Goal: Complete application form: Fill out and submit a form for a specific purpose

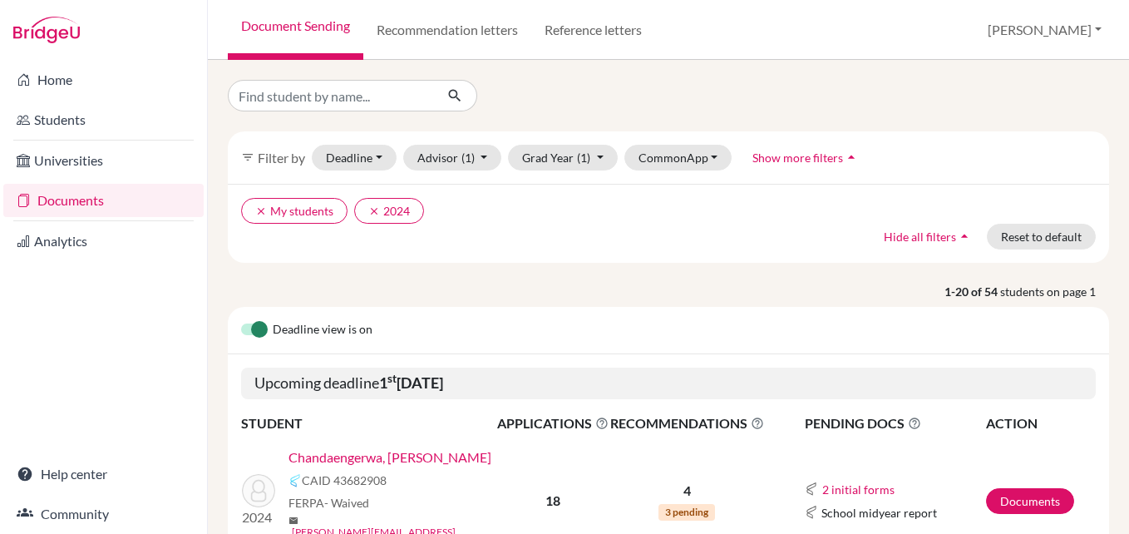
scroll to position [33, 0]
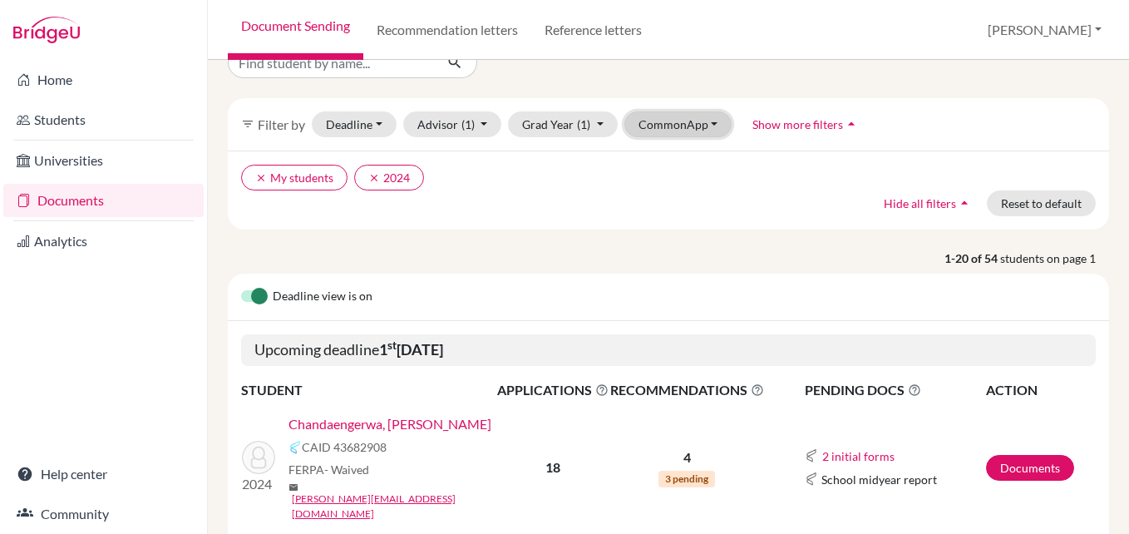
click at [707, 120] on button "CommonApp" at bounding box center [678, 124] width 108 height 26
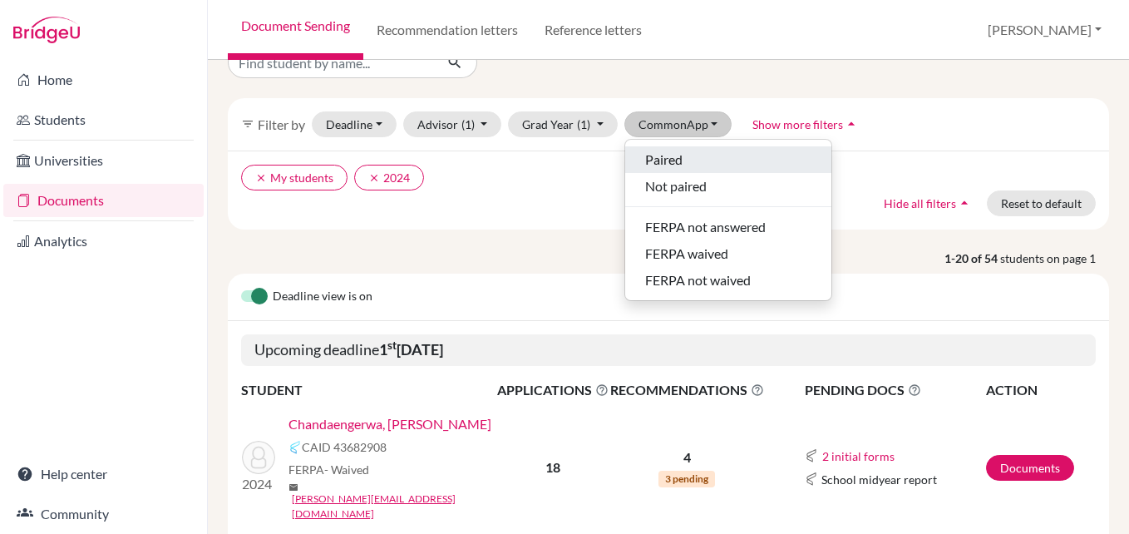
click at [736, 163] on div "Paired" at bounding box center [728, 160] width 166 height 20
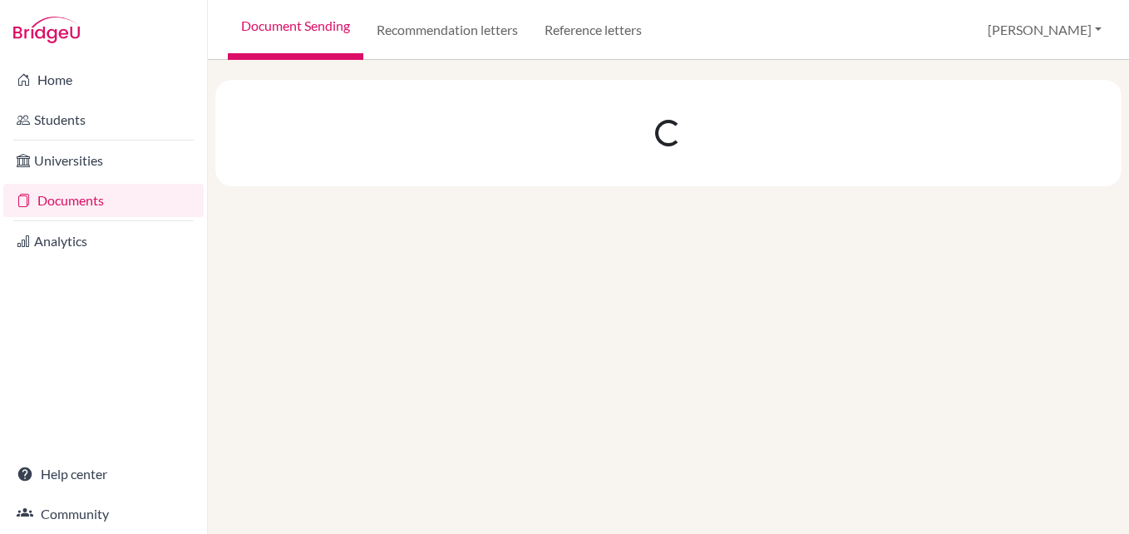
scroll to position [0, 0]
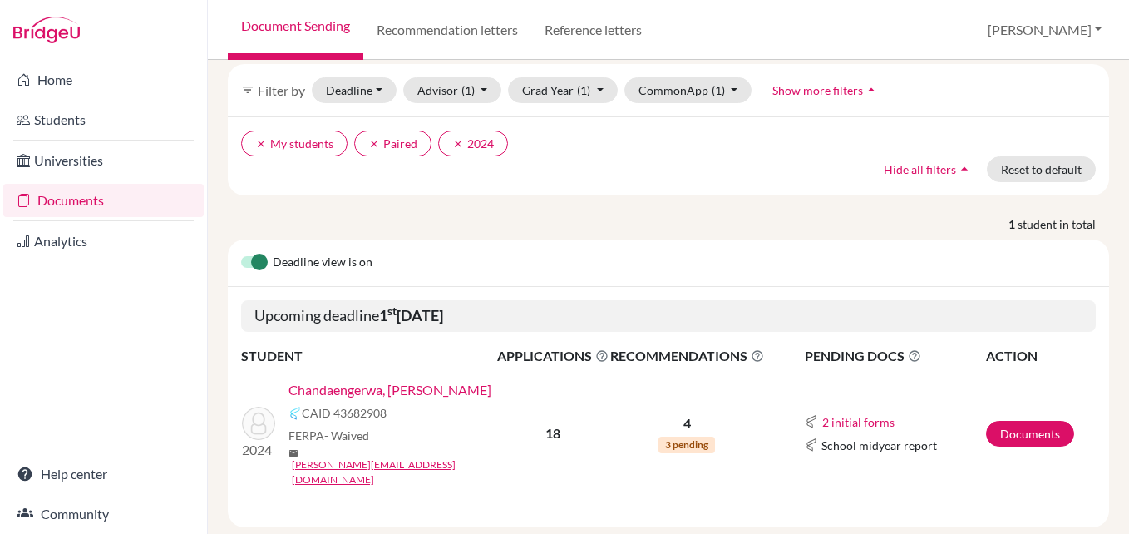
scroll to position [76, 0]
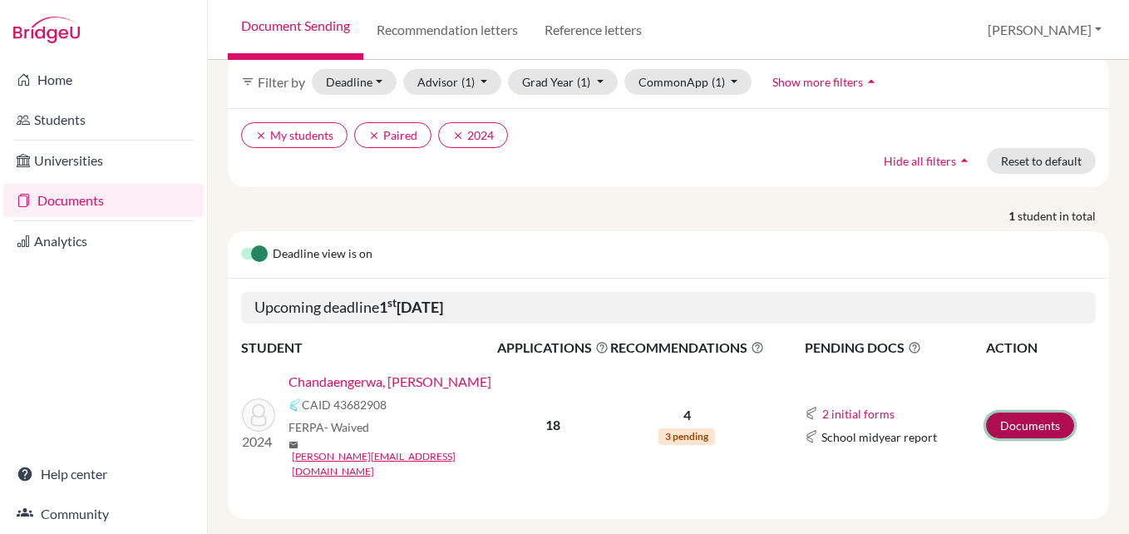
click at [1013, 412] on link "Documents" at bounding box center [1030, 425] width 88 height 26
click at [876, 405] on button "2 initial forms" at bounding box center [858, 413] width 74 height 19
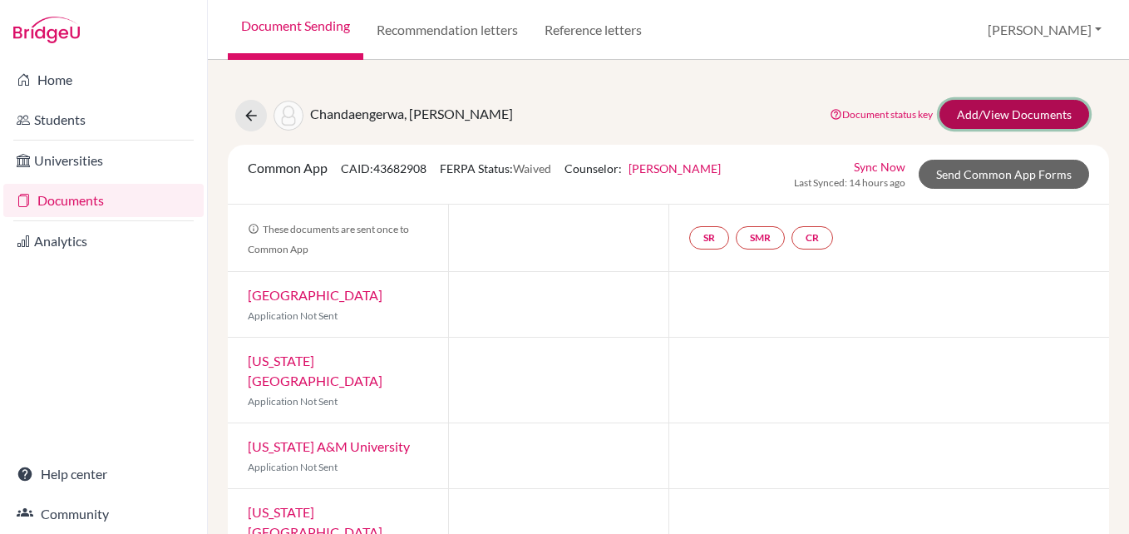
click at [975, 121] on link "Add/View Documents" at bounding box center [1014, 114] width 150 height 29
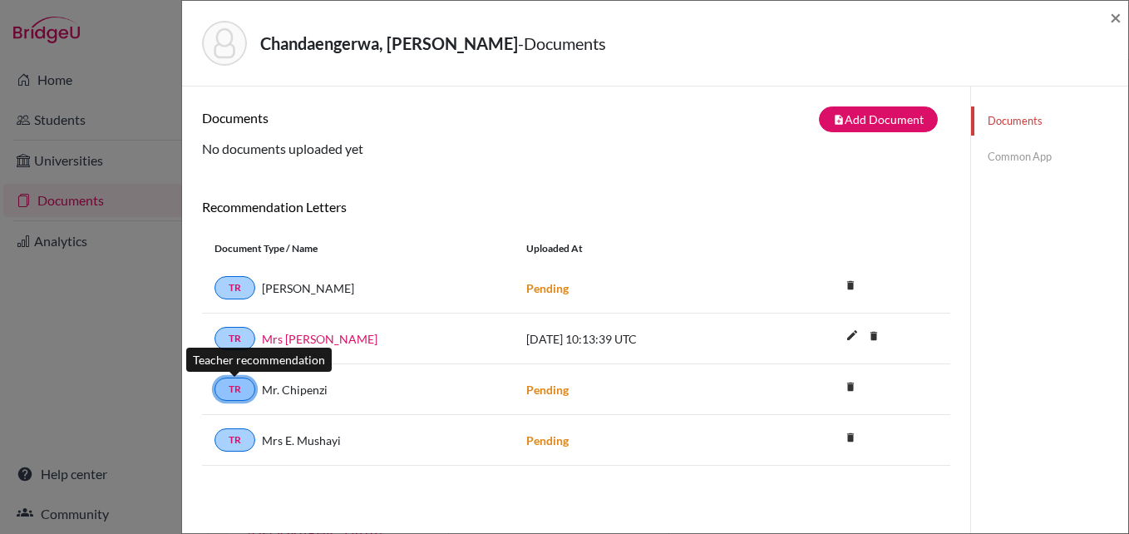
click at [238, 388] on link "TR" at bounding box center [234, 388] width 41 height 23
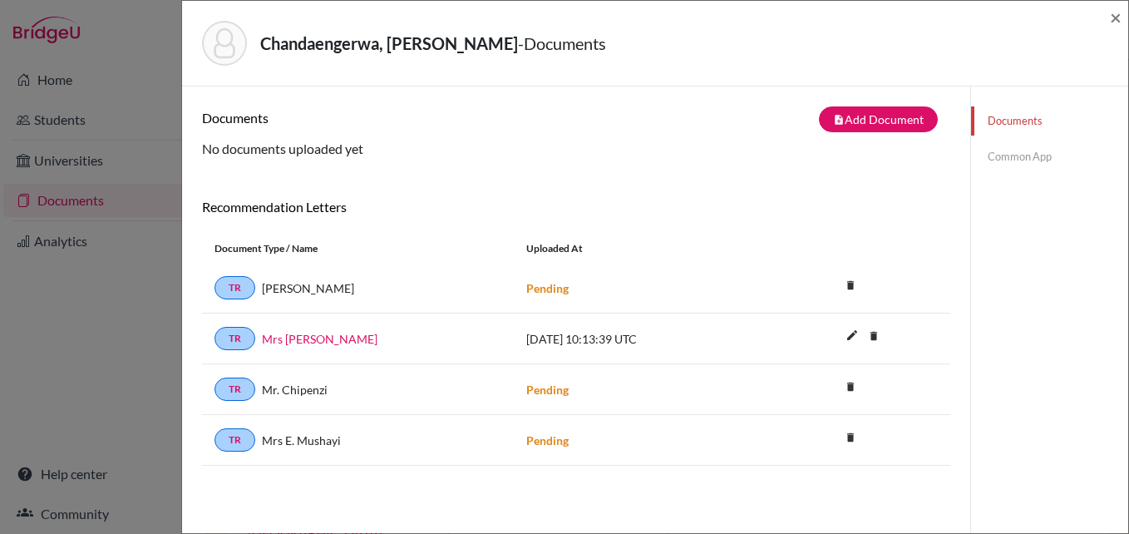
click at [539, 398] on div "TR Mr. Chipenzi Pending delete Delete this document? Cancel Delete" at bounding box center [576, 389] width 748 height 51
click at [861, 114] on button "note_add Add Document" at bounding box center [878, 119] width 119 height 26
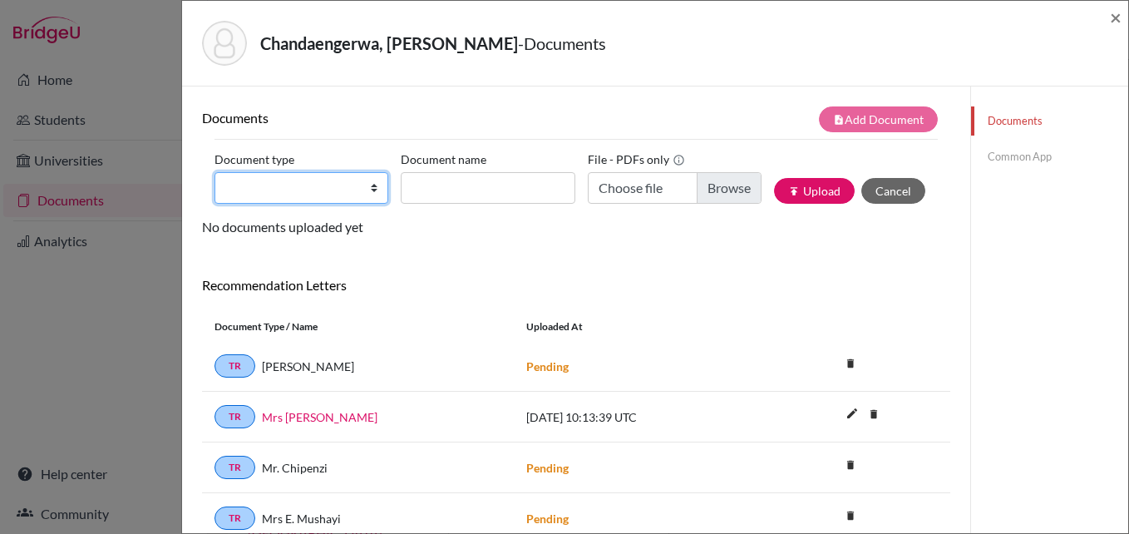
click at [369, 190] on select "Change explanation for Common App reports Counselor recommendation Internationa…" at bounding box center [301, 188] width 174 height 32
select select "5"
click at [214, 172] on select "Change explanation for Common App reports Counselor recommendation Internationa…" at bounding box center [301, 188] width 174 height 32
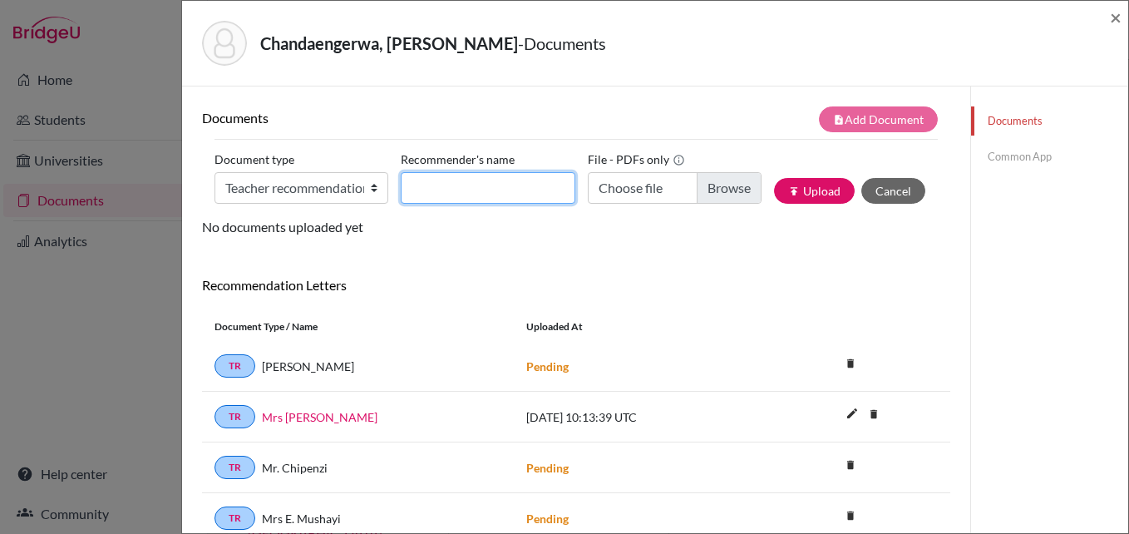
click at [456, 192] on input "Recommender's name" at bounding box center [488, 188] width 174 height 32
type input "Mr. Chipenzi"
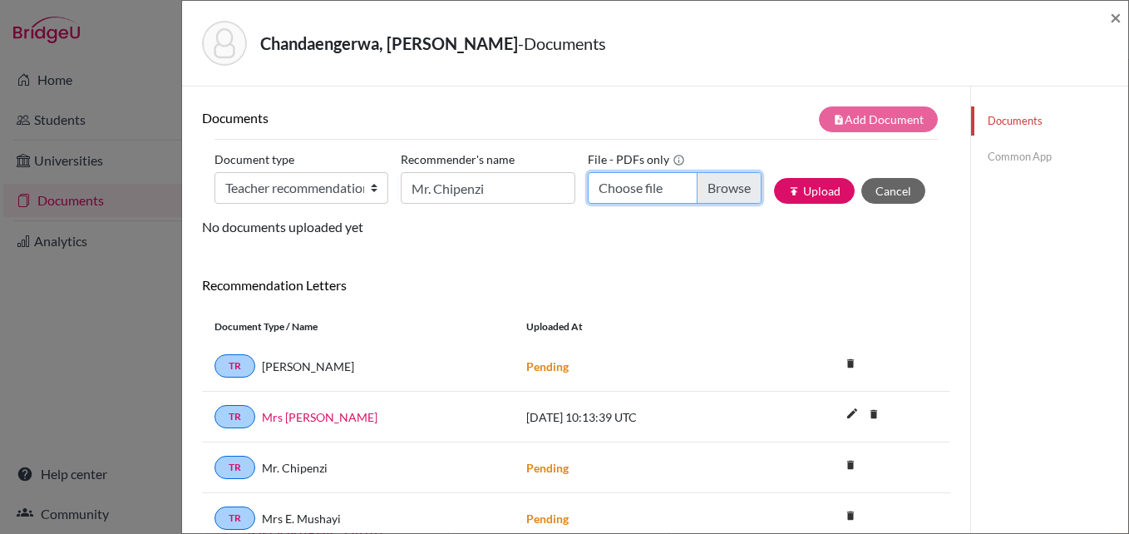
click at [704, 181] on input "Choose file" at bounding box center [675, 188] width 174 height 32
type input "C:\fakepath\Tanaka Chandaengerwa.pdf"
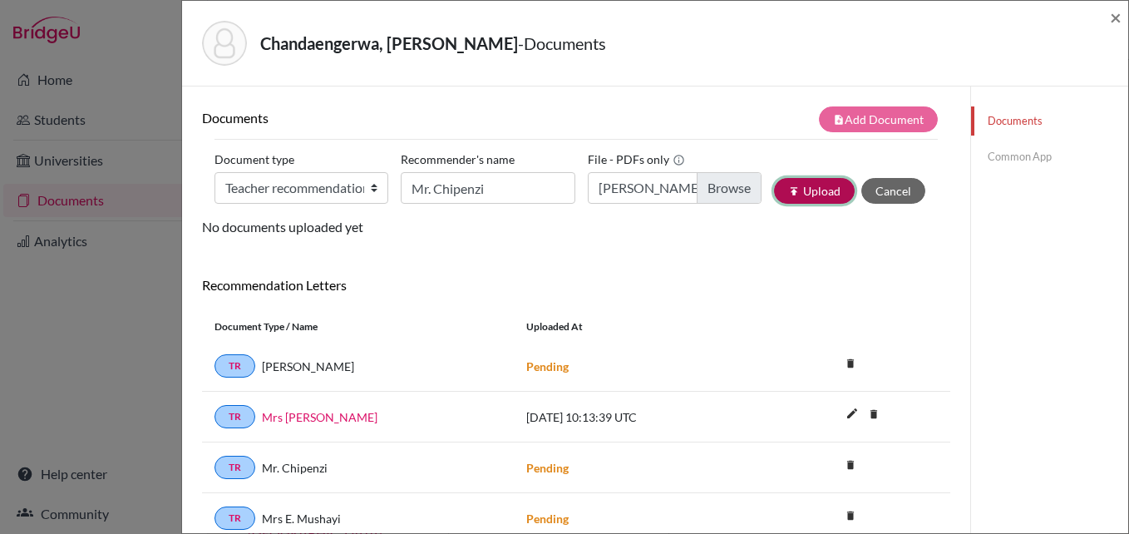
click at [803, 183] on button "publish Upload" at bounding box center [814, 191] width 81 height 26
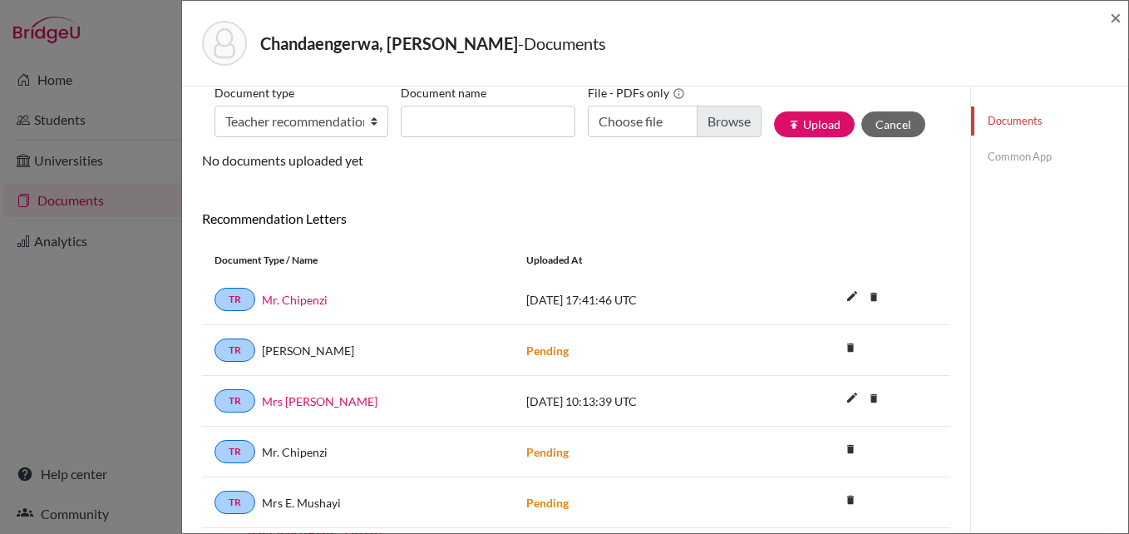
scroll to position [100, 0]
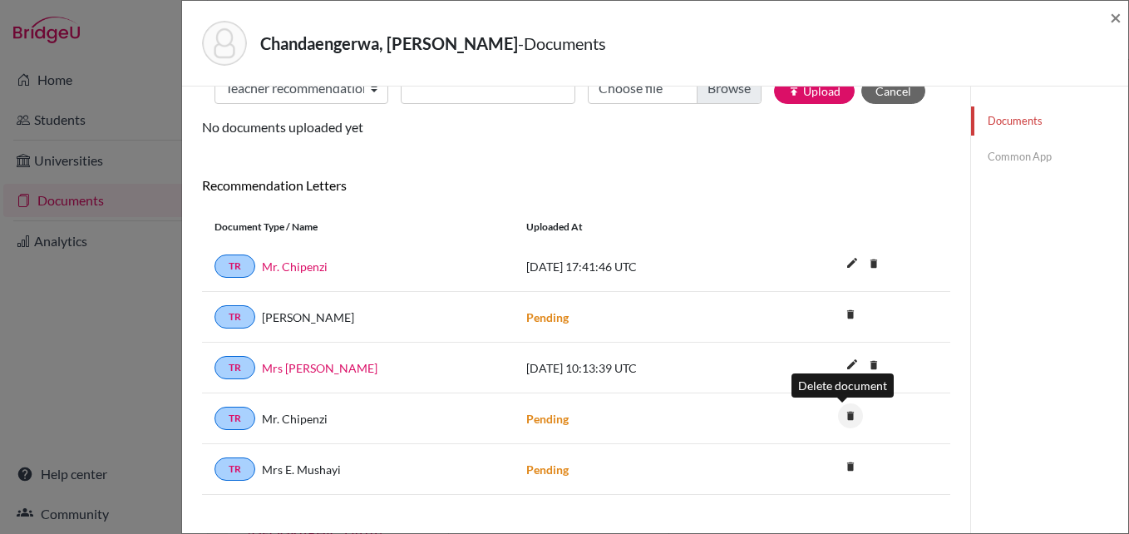
click at [841, 414] on icon "delete" at bounding box center [850, 415] width 25 height 25
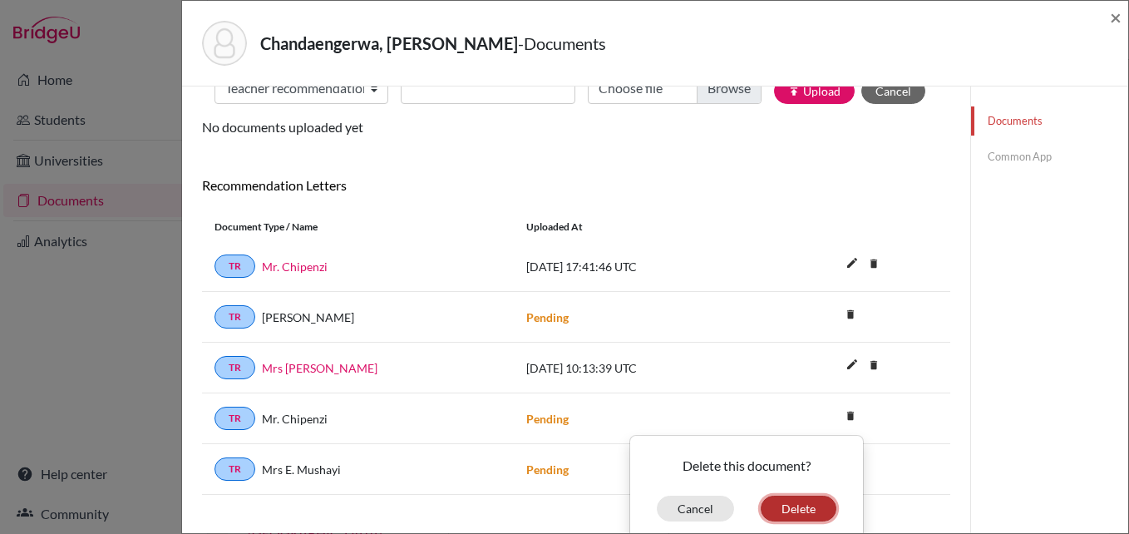
click at [790, 500] on button "Delete" at bounding box center [799, 508] width 76 height 26
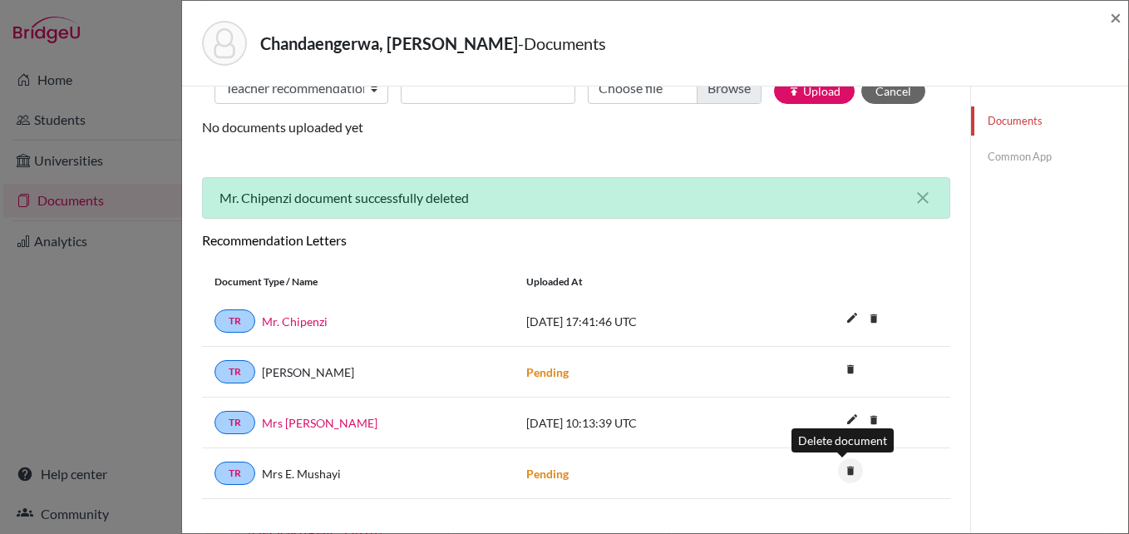
click at [841, 469] on icon "delete" at bounding box center [850, 470] width 25 height 25
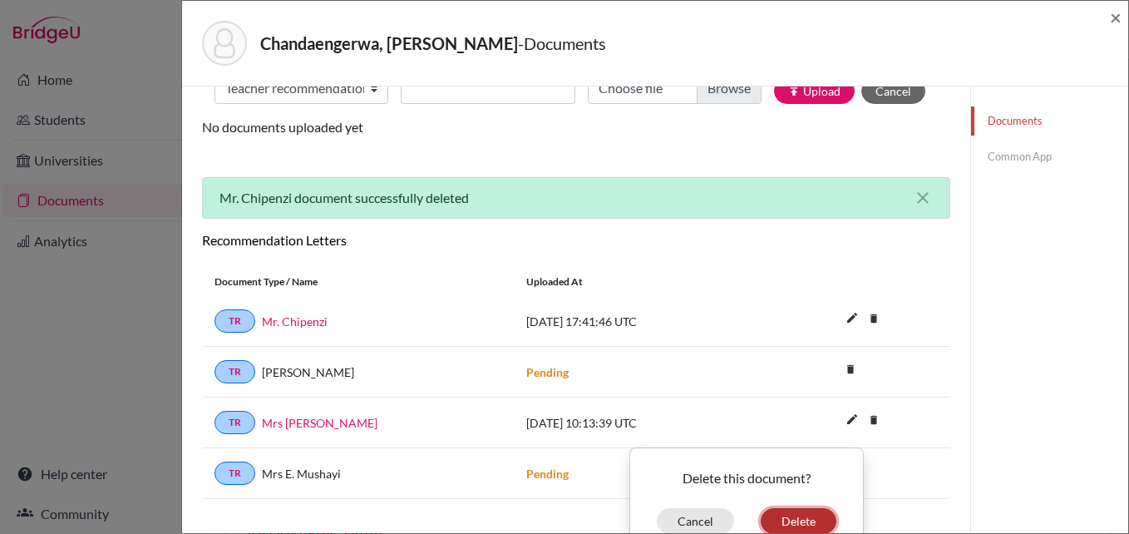
click at [782, 521] on button "Delete" at bounding box center [799, 521] width 76 height 26
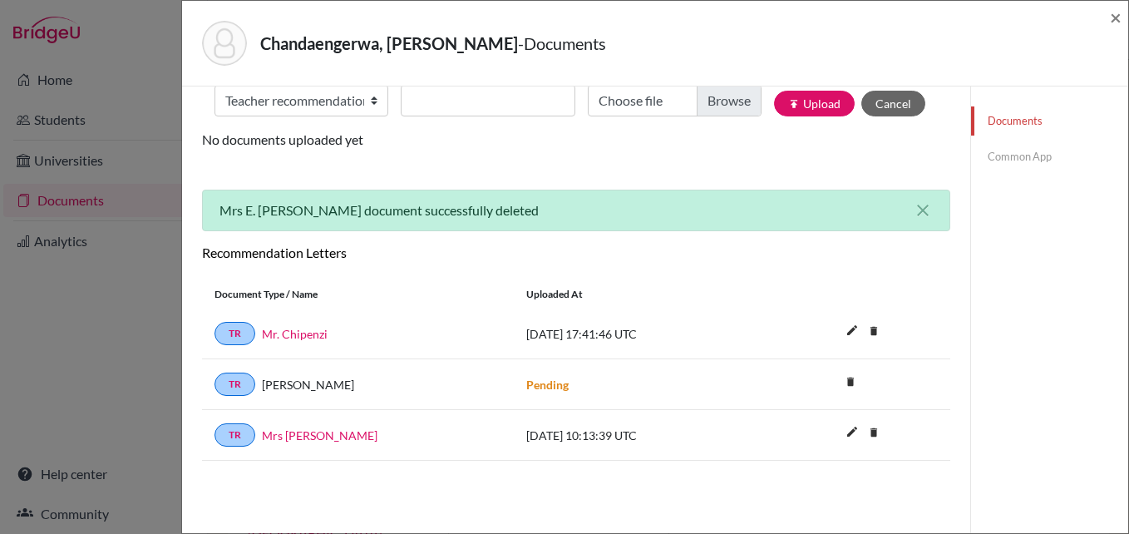
scroll to position [87, 0]
click at [815, 175] on div "Documents note_add Add Document Document type Change explanation for Common App…" at bounding box center [576, 239] width 748 height 441
click at [610, 437] on span "2025-09-01 10:13:39 UTC" at bounding box center [581, 435] width 111 height 14
click at [280, 436] on link "Mrs Mushayi" at bounding box center [320, 434] width 116 height 17
click at [313, 334] on link "Mr. Chipenzi" at bounding box center [295, 333] width 66 height 17
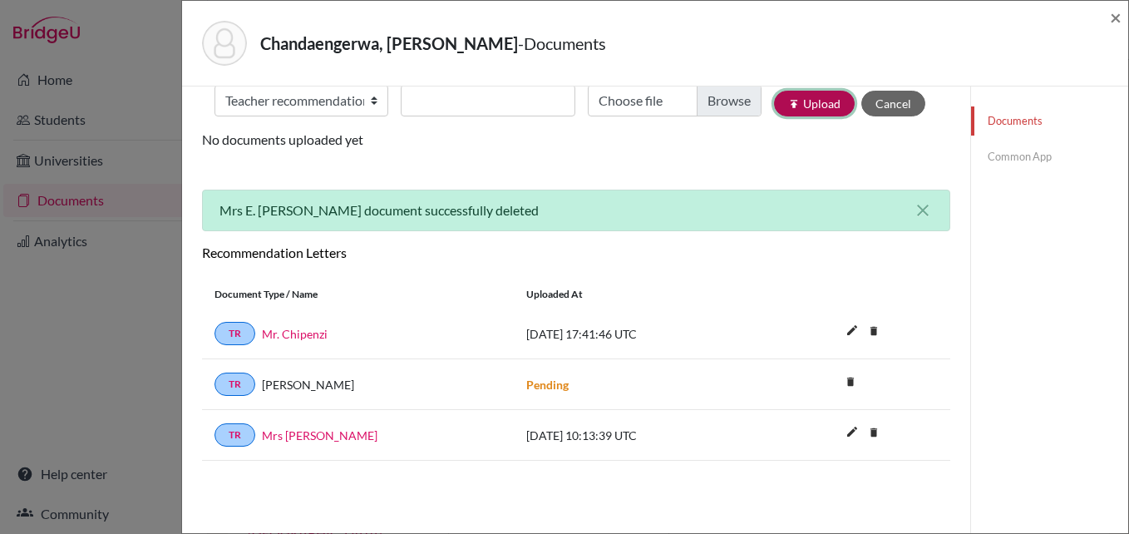
click at [805, 96] on button "publish Upload" at bounding box center [814, 104] width 81 height 26
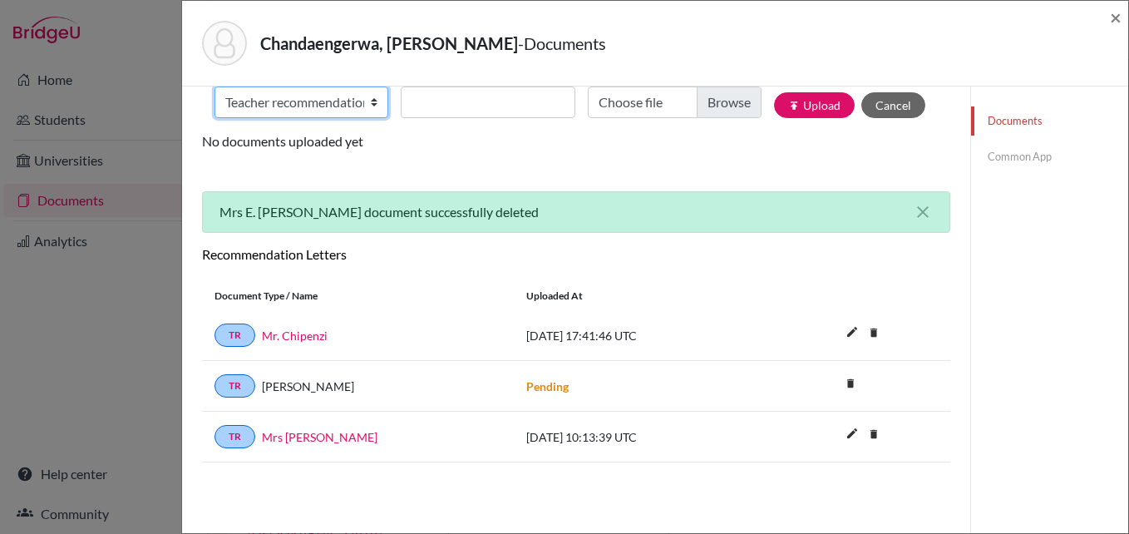
click at [371, 102] on select "Change explanation for Common App reports Counselor recommendation Internationa…" at bounding box center [301, 102] width 174 height 32
select select "1"
click at [214, 86] on select "Change explanation for Common App reports Counselor recommendation Internationa…" at bounding box center [301, 102] width 174 height 32
click at [978, 160] on link "Common App" at bounding box center [1049, 156] width 157 height 29
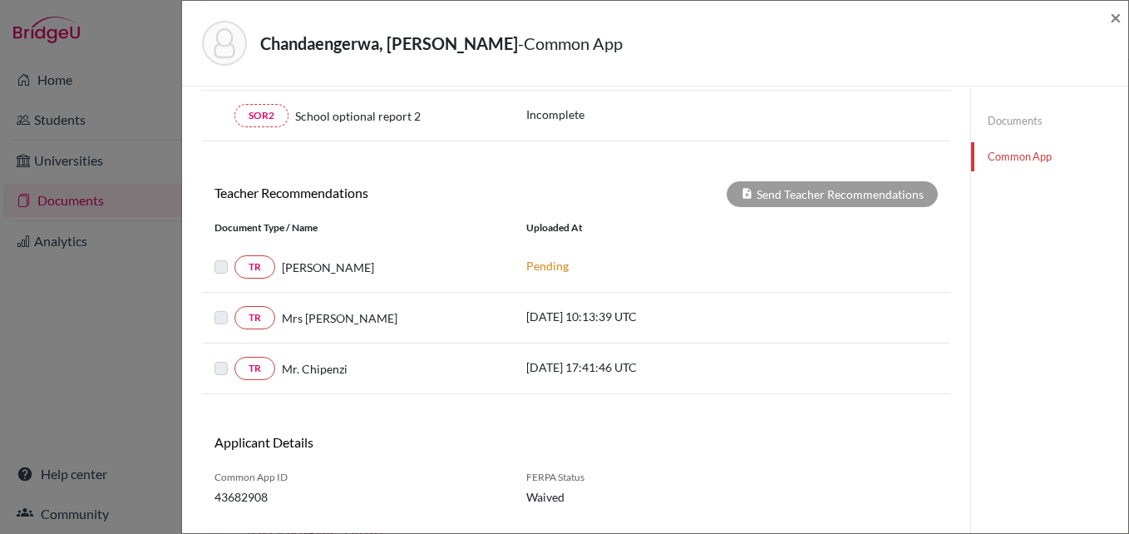
scroll to position [86, 0]
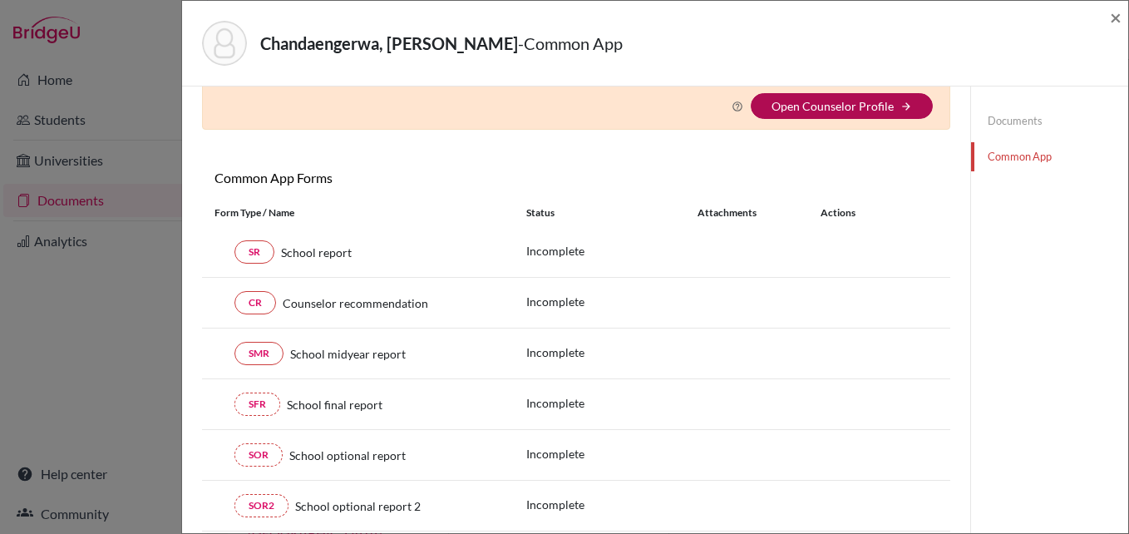
click at [869, 101] on link "Open Counselor Profile" at bounding box center [832, 106] width 122 height 14
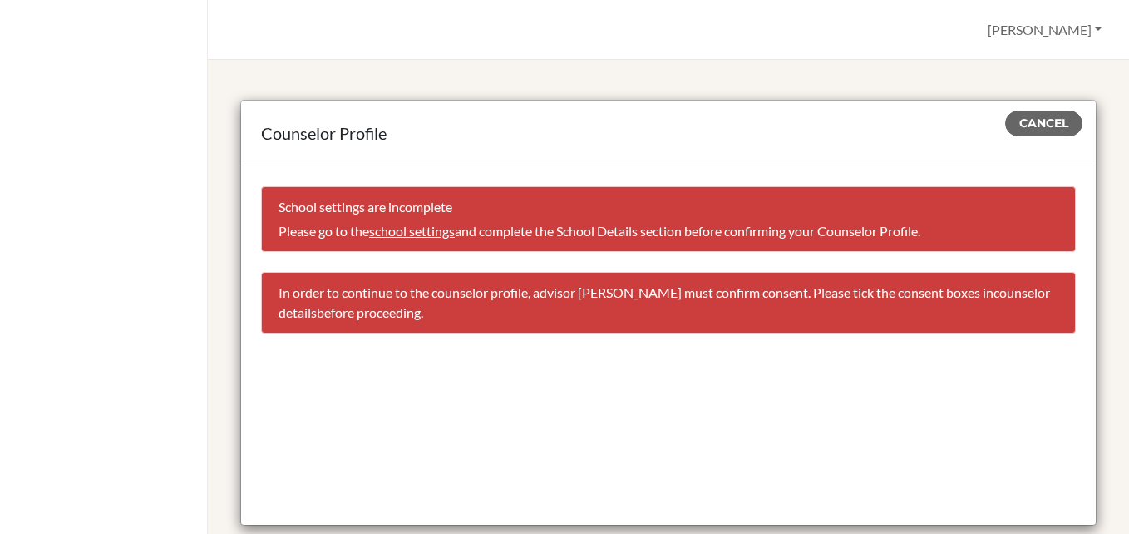
click at [421, 226] on link "school settings" at bounding box center [412, 231] width 86 height 16
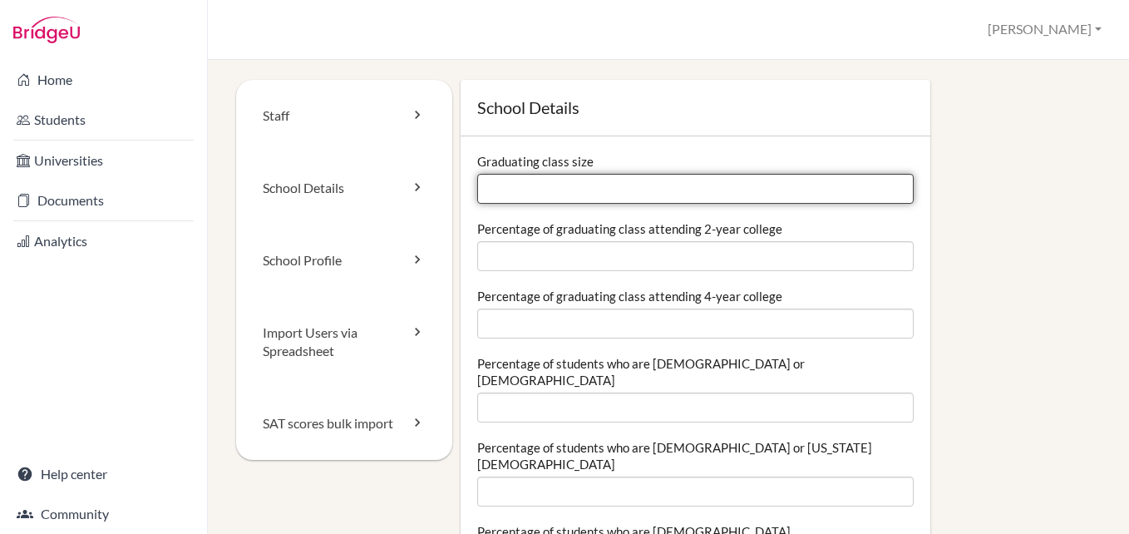
click at [559, 183] on input "Graduating class size" at bounding box center [695, 189] width 436 height 30
type input "-1"
click at [886, 194] on input "-1" at bounding box center [695, 189] width 436 height 30
type input "54"
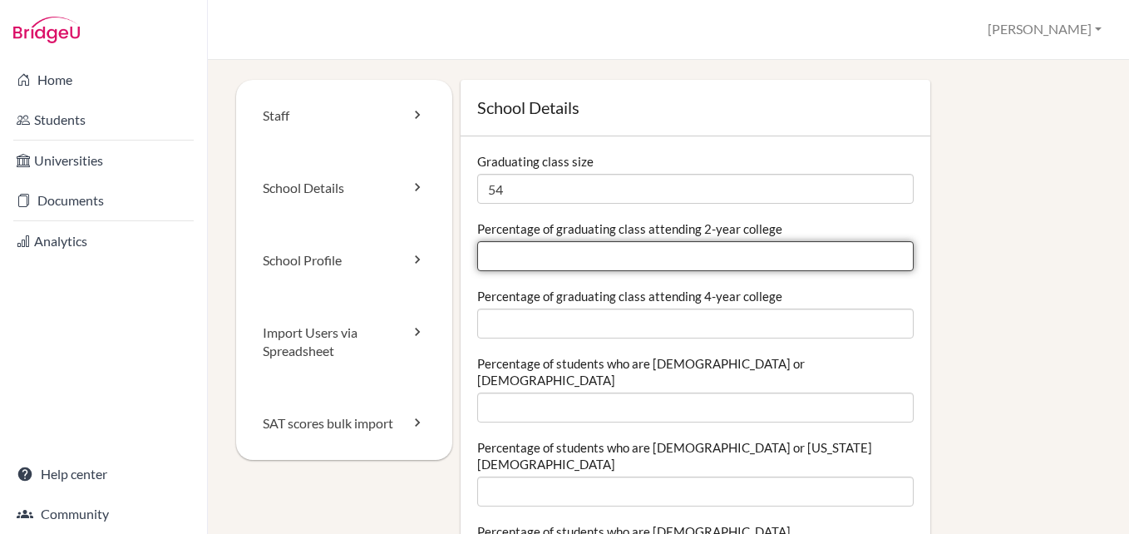
click at [628, 266] on input "Percentage of graduating class attending 2-year college" at bounding box center [695, 256] width 436 height 30
type input "2"
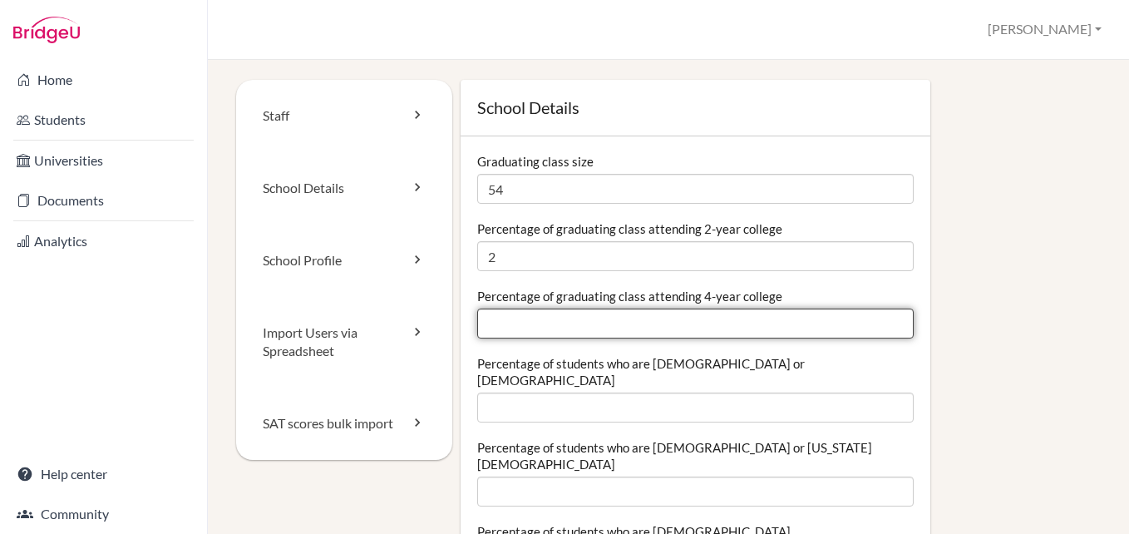
click at [628, 327] on input "Percentage of graduating class attending 4-year college" at bounding box center [695, 323] width 436 height 30
type input "6"
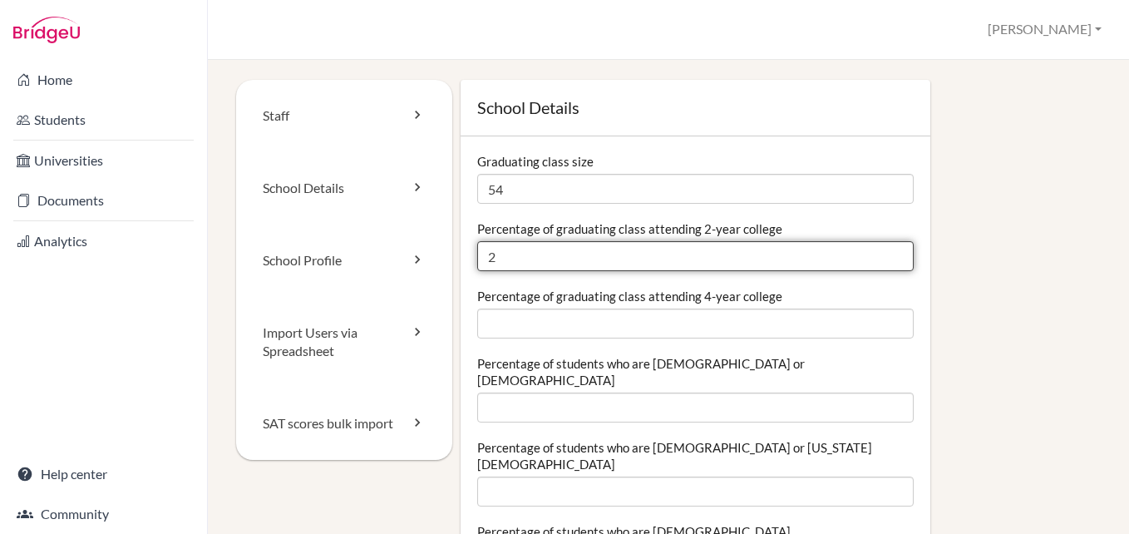
click at [515, 259] on input "2" at bounding box center [695, 256] width 436 height 30
type input "3"
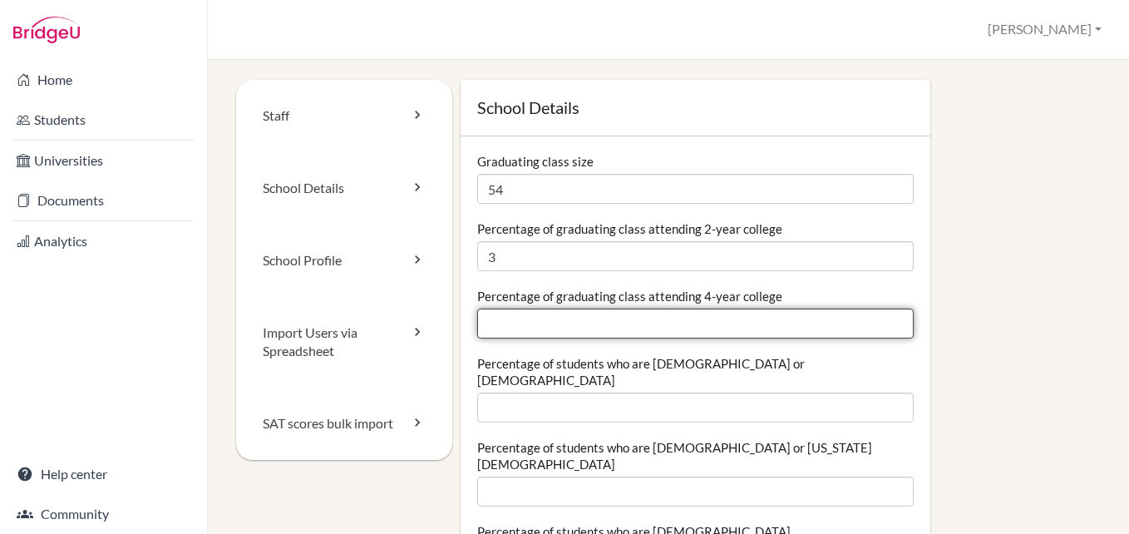
click at [487, 323] on input "Percentage of graduating class attending 4-year college" at bounding box center [695, 323] width 436 height 30
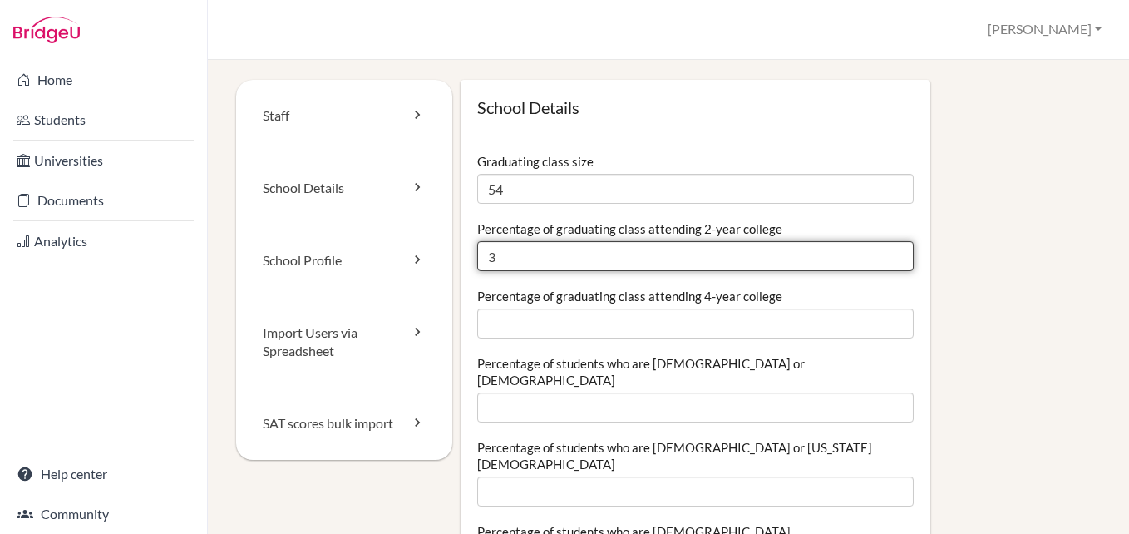
click at [500, 259] on input "3" at bounding box center [695, 256] width 436 height 30
type input "5"
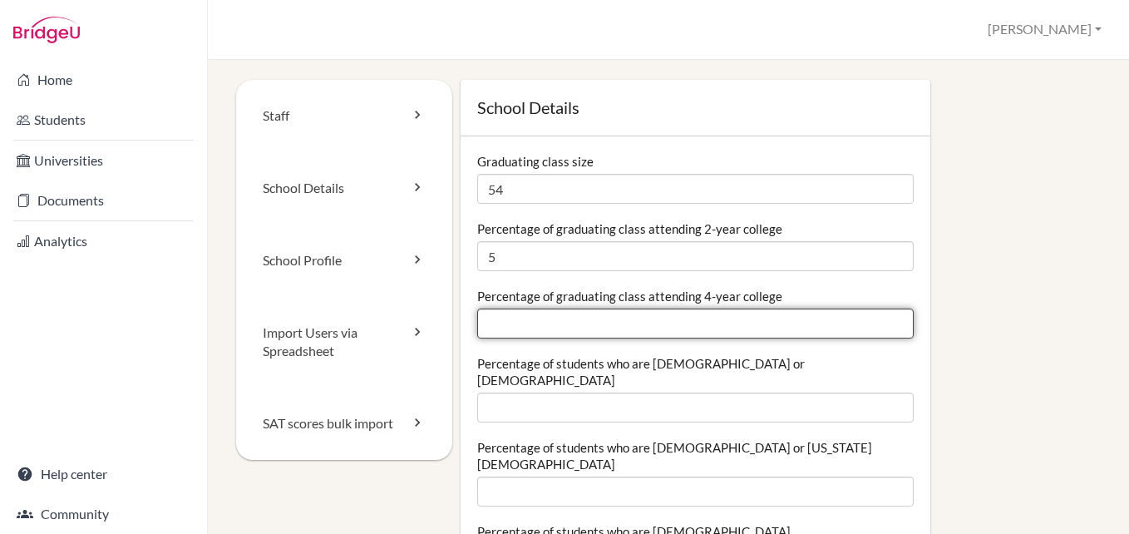
click at [501, 323] on input "Percentage of graduating class attending 4-year college" at bounding box center [695, 323] width 436 height 30
type input "93"
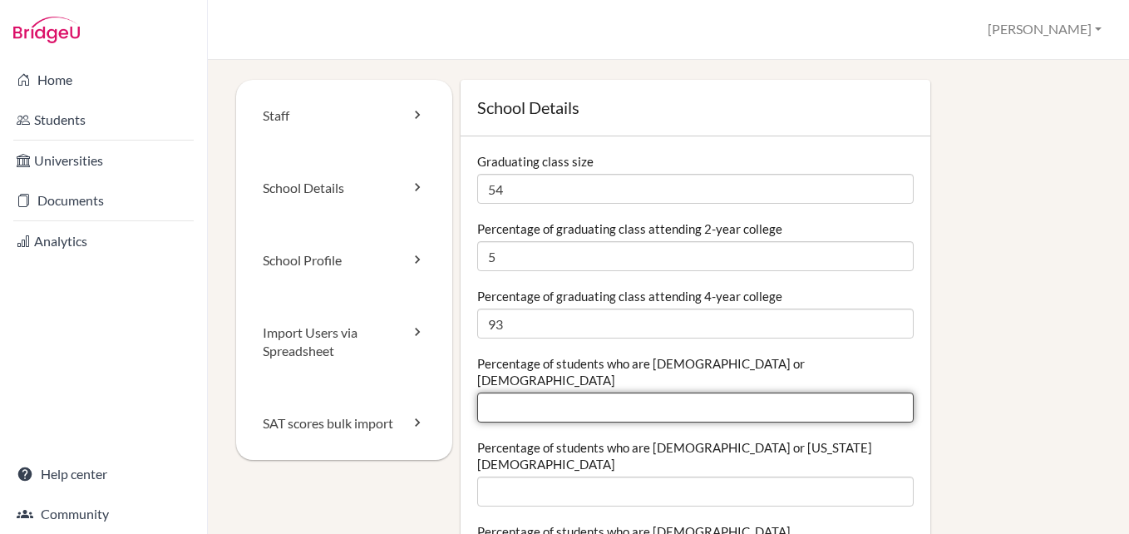
click at [541, 392] on input "Percentage of students who are Hispanic or Latino" at bounding box center [695, 407] width 436 height 30
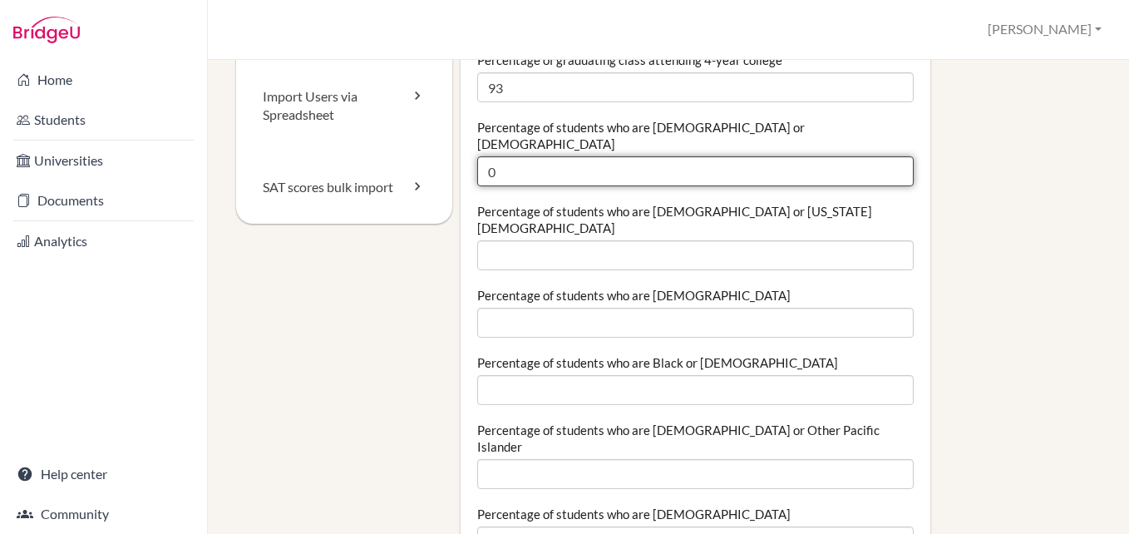
scroll to position [244, 0]
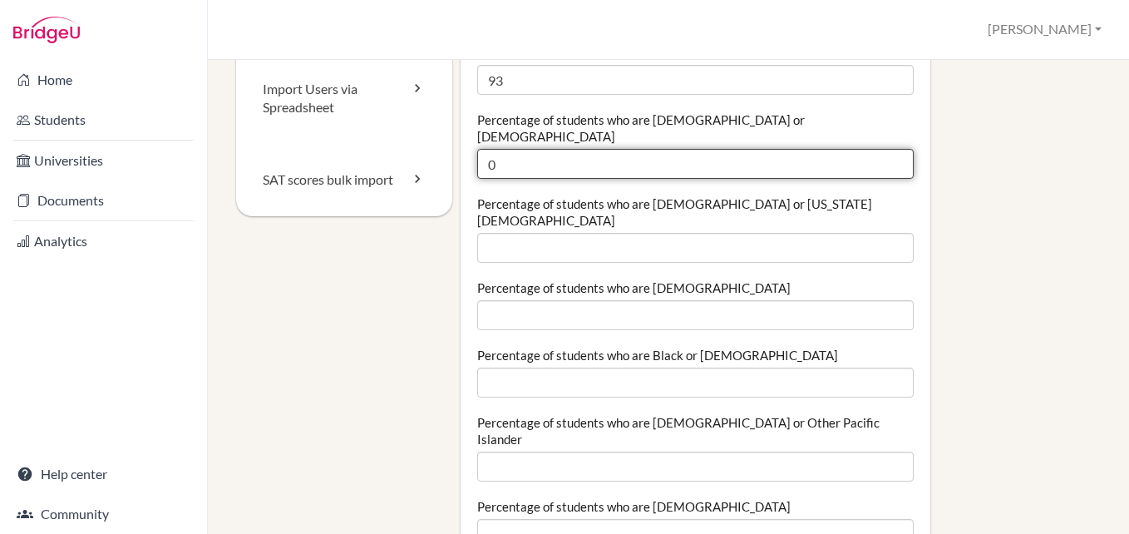
type input "0"
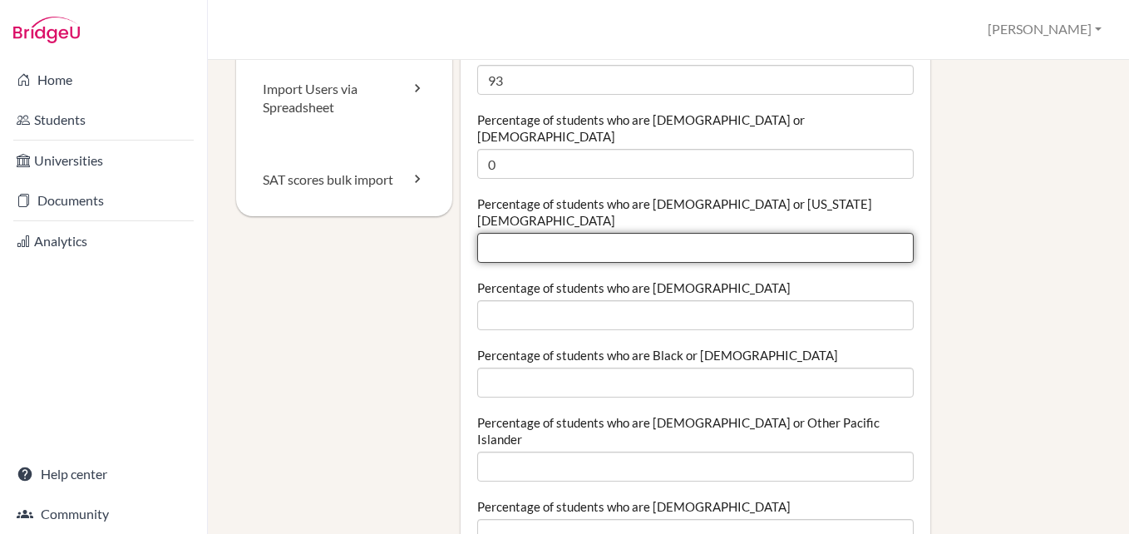
click at [782, 233] on input "Percentage of students who are American Indian or Alaska Native" at bounding box center [695, 248] width 436 height 30
type input "0"
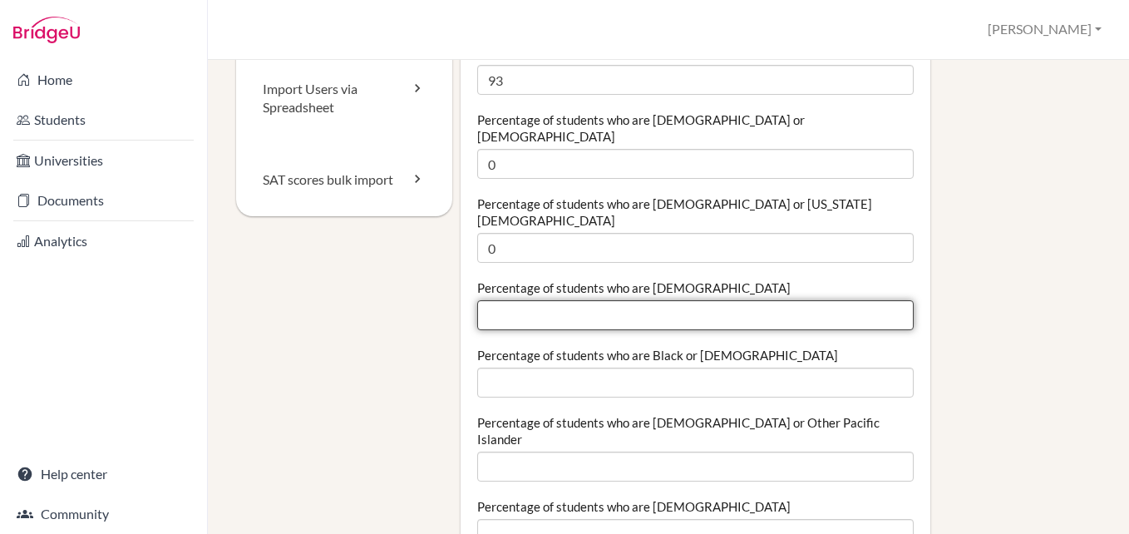
click at [730, 300] on input "Percentage of students who are Asian" at bounding box center [695, 315] width 436 height 30
type input "0"
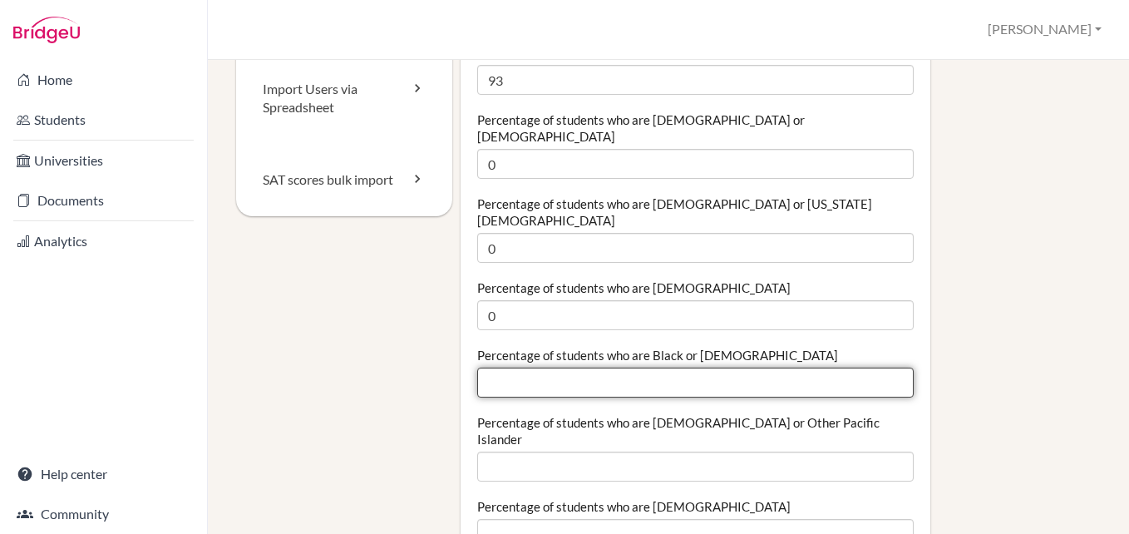
click at [695, 367] on input "Percentage of students who are Black or African American" at bounding box center [695, 382] width 436 height 30
type input "0"
type input "98"
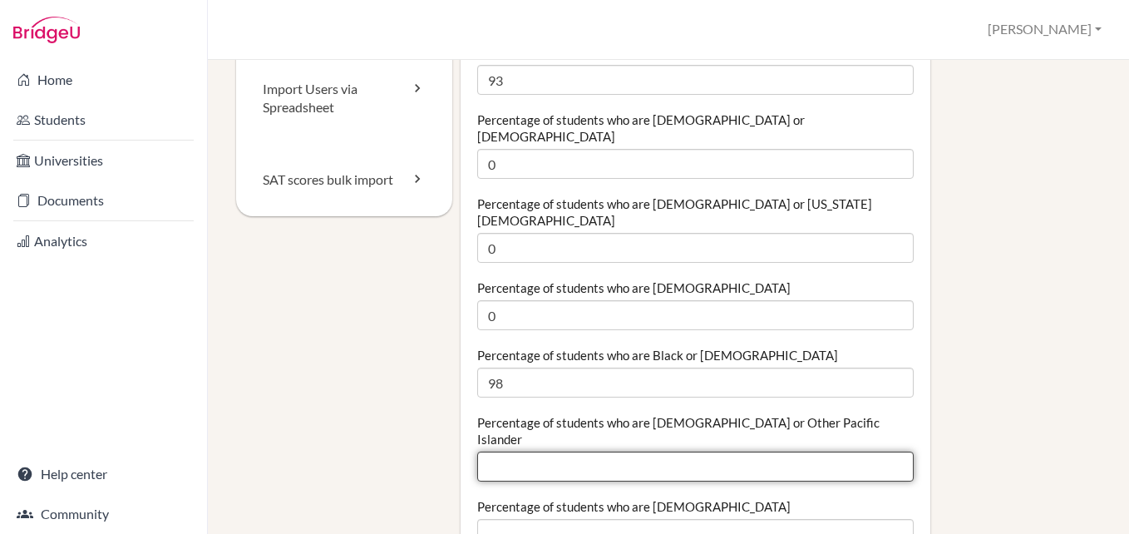
click at [640, 451] on input "Percentage of students who are Native Hawaiian or Other Pacific Islander" at bounding box center [695, 466] width 436 height 30
type input "0"
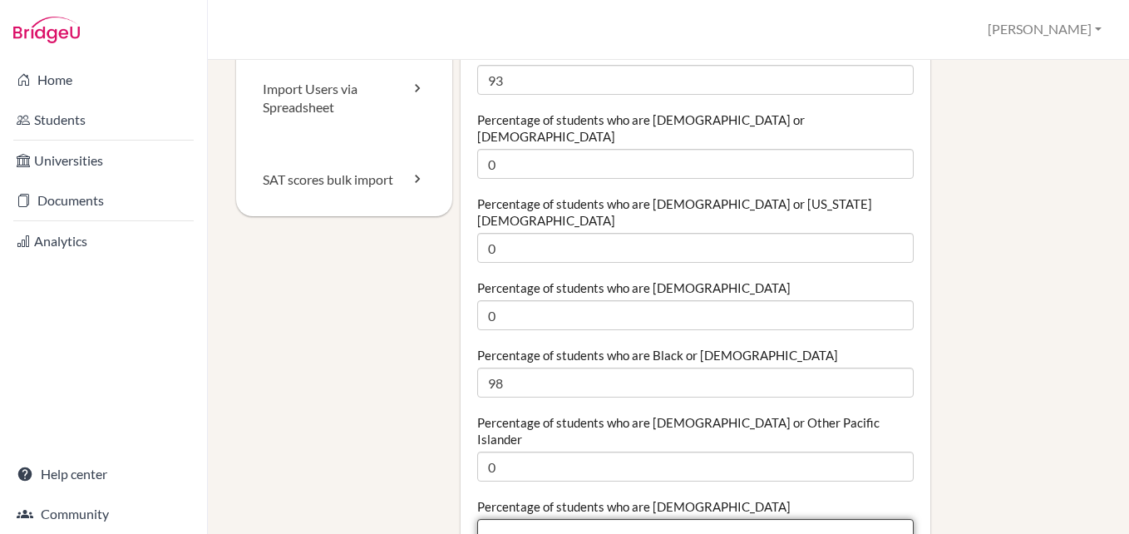
click at [600, 519] on input "Percentage of students who are White" at bounding box center [695, 534] width 436 height 30
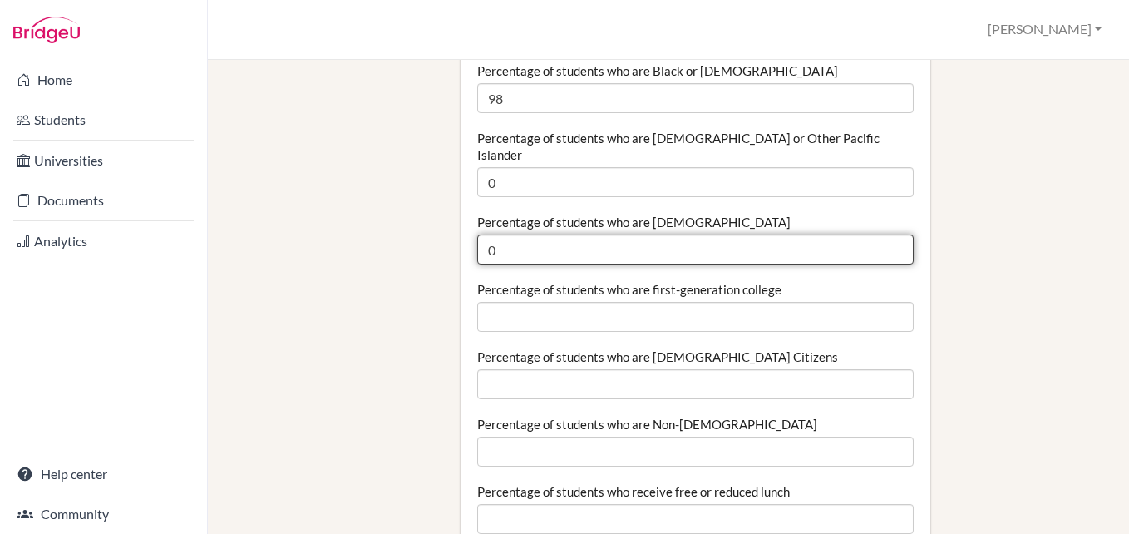
scroll to position [543, 0]
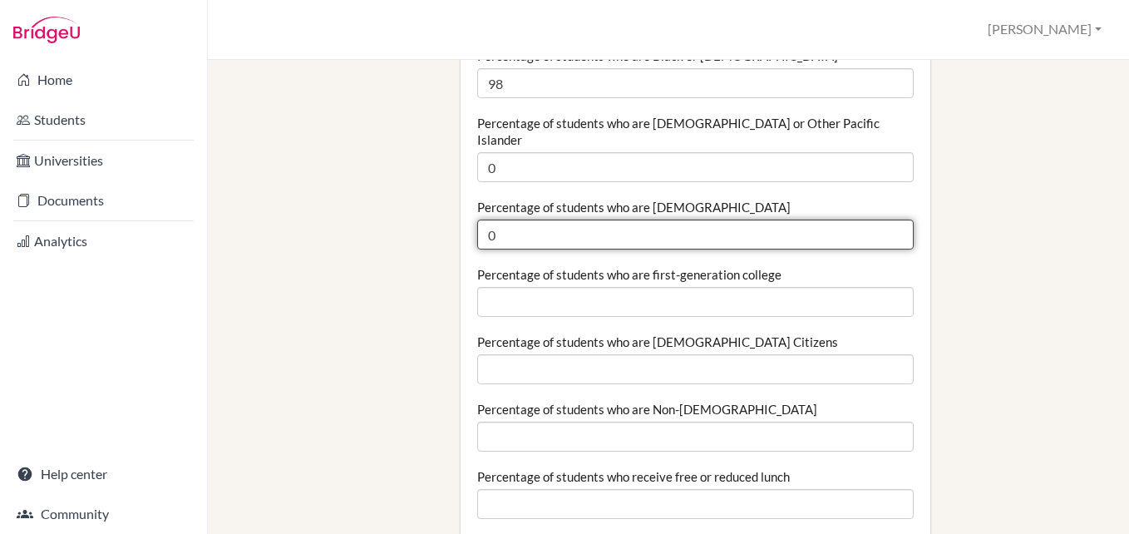
type input "0"
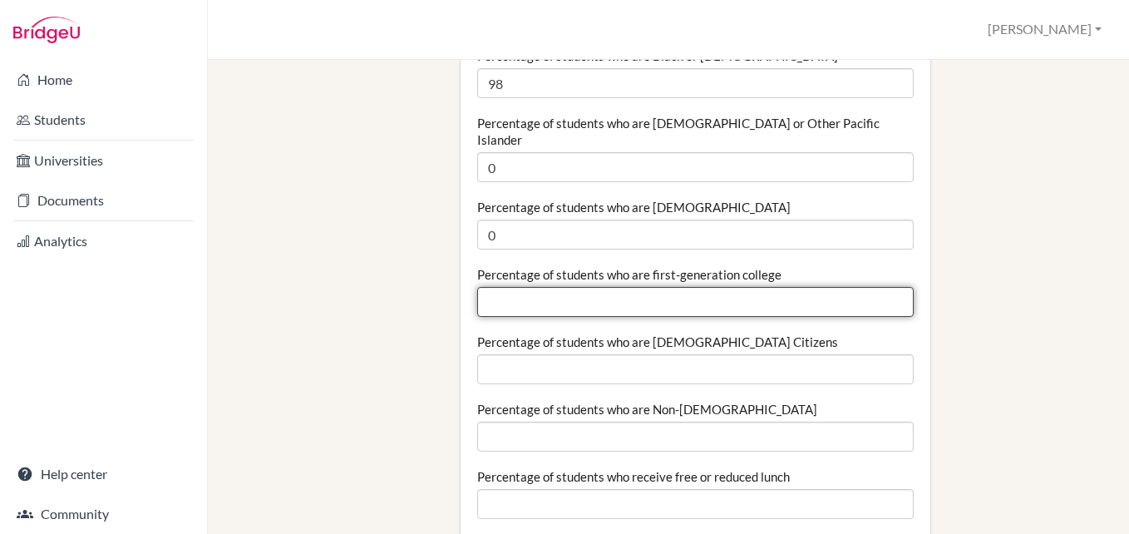
click at [584, 287] on input "Percentage of students who are first-generation college" at bounding box center [695, 302] width 436 height 30
type input "5"
type input "23"
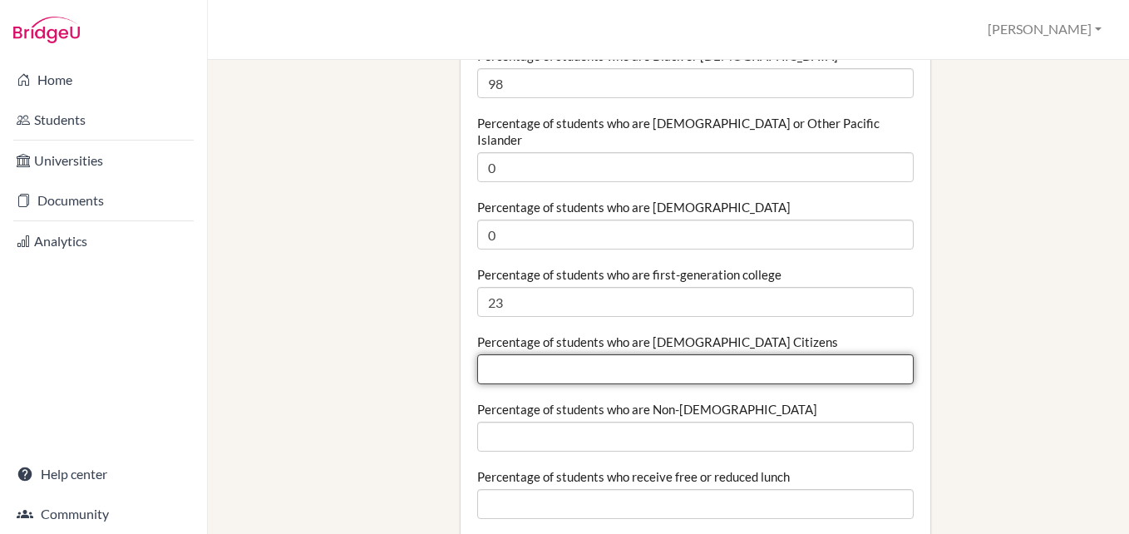
click at [594, 354] on input "Percentage of students who are [DEMOGRAPHIC_DATA] Citizens" at bounding box center [695, 369] width 436 height 30
type input "0"
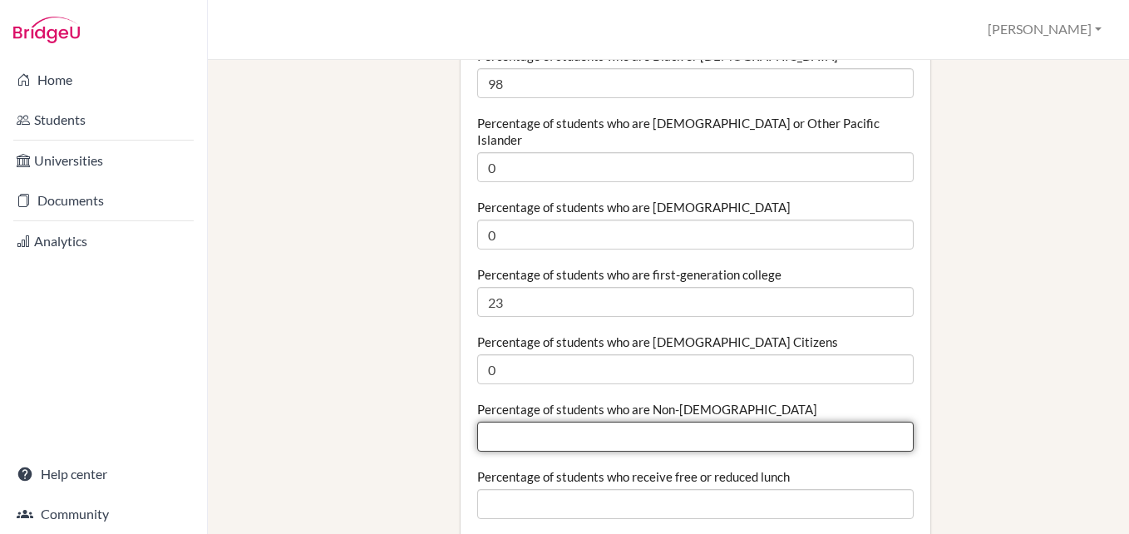
click at [592, 421] on input "Percentage of students who are Non-US Citizens" at bounding box center [695, 436] width 436 height 30
type input "100"
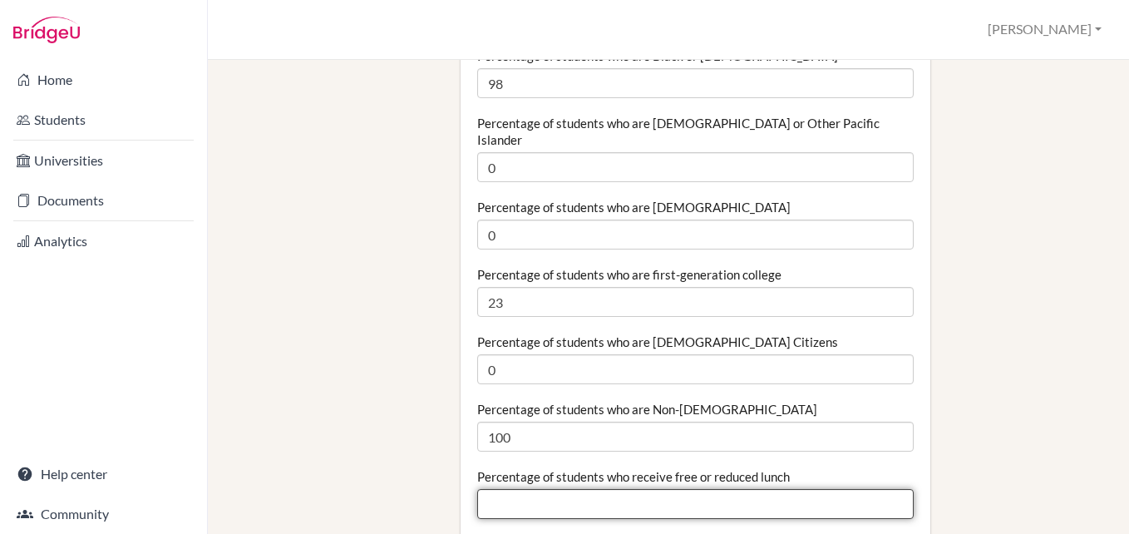
click at [600, 489] on input "Percentage of students who receive free or reduced lunch" at bounding box center [695, 504] width 436 height 30
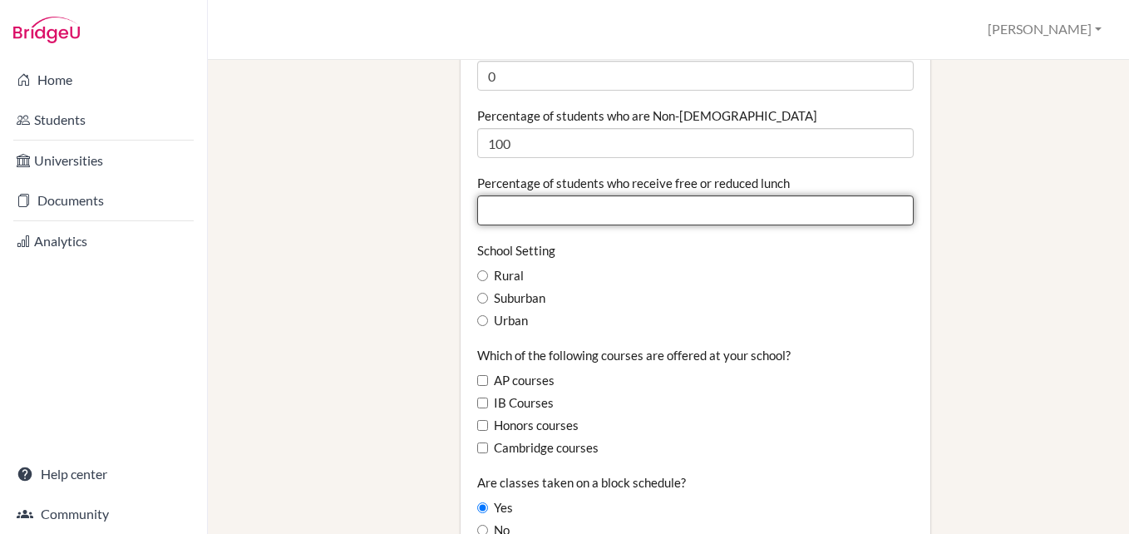
scroll to position [842, 0]
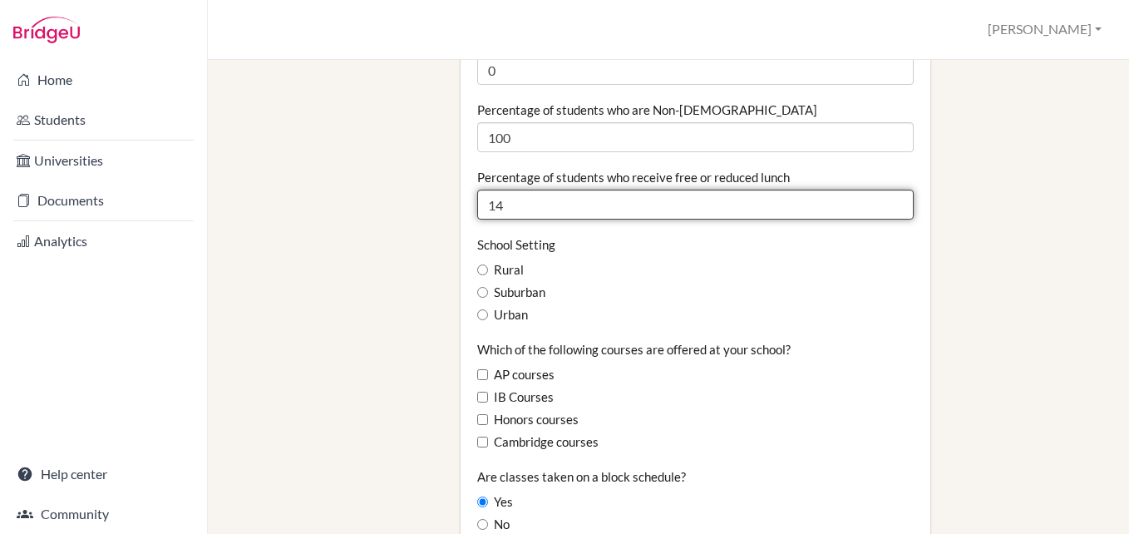
type input "14"
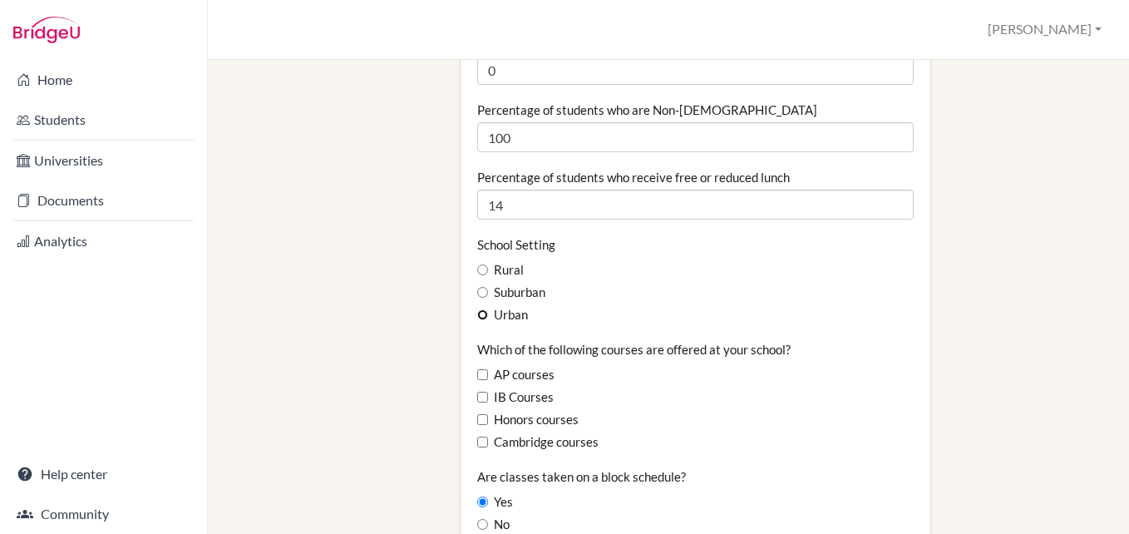
click at [480, 309] on input "Urban" at bounding box center [482, 314] width 11 height 11
radio input "true"
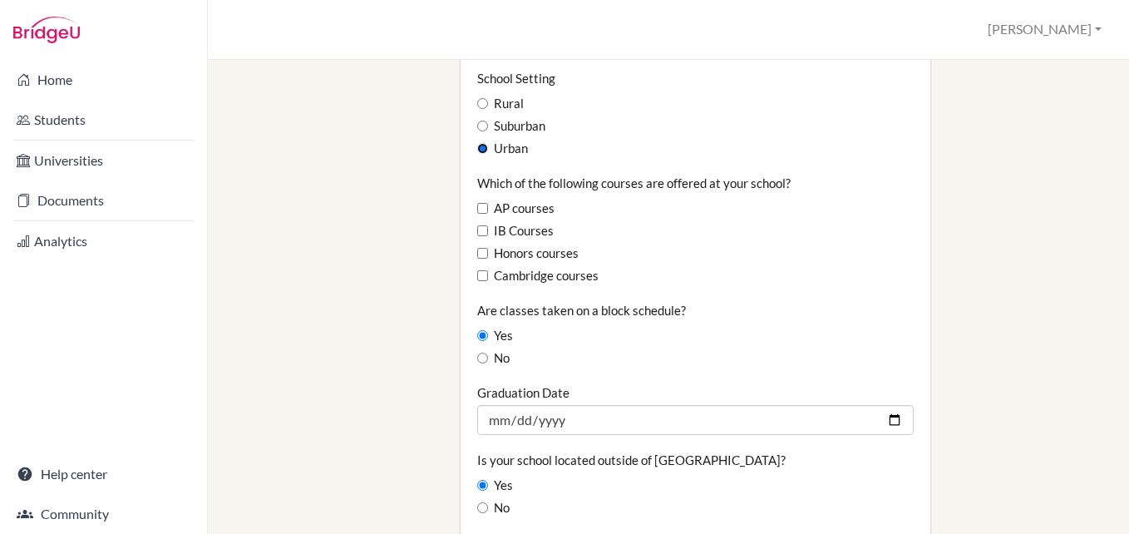
scroll to position [1042, 0]
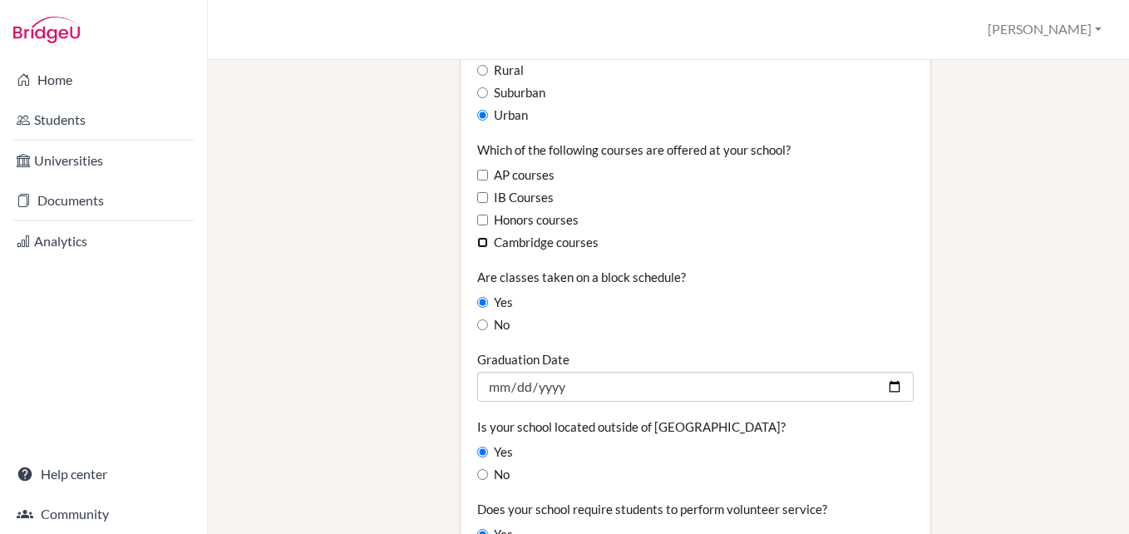
click at [481, 237] on input "Cambridge courses" at bounding box center [482, 242] width 11 height 11
checkbox input "true"
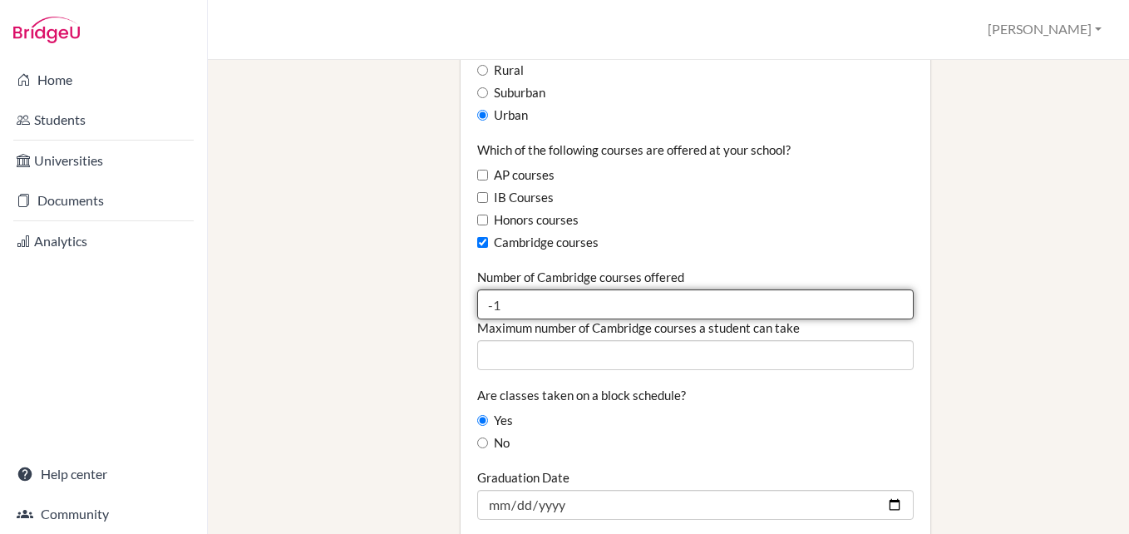
click at [886, 289] on input "-1" at bounding box center [695, 304] width 436 height 30
type input "0"
click at [886, 289] on input "0" at bounding box center [695, 304] width 436 height 30
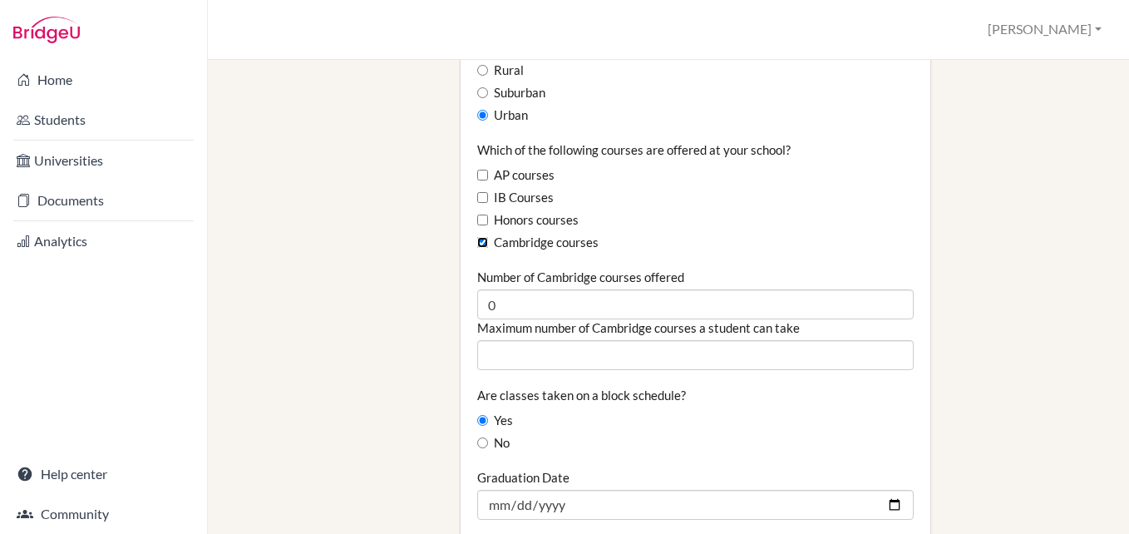
click at [480, 237] on input "Cambridge courses" at bounding box center [482, 242] width 11 height 11
checkbox input "false"
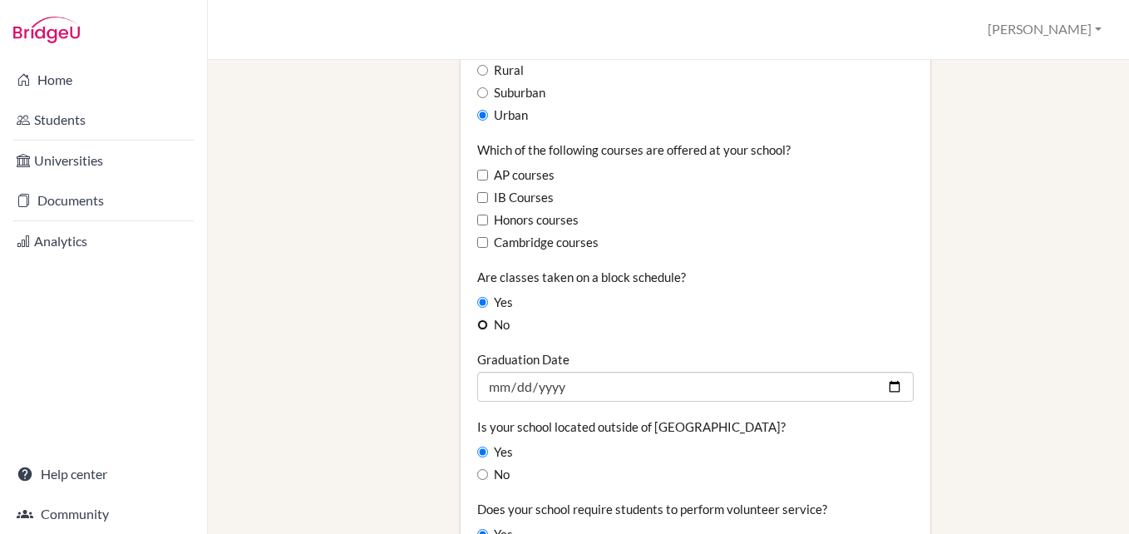
click at [478, 319] on input "No" at bounding box center [482, 324] width 11 height 11
radio input "true"
click at [483, 214] on input "Honors courses" at bounding box center [482, 219] width 11 height 11
checkbox input "true"
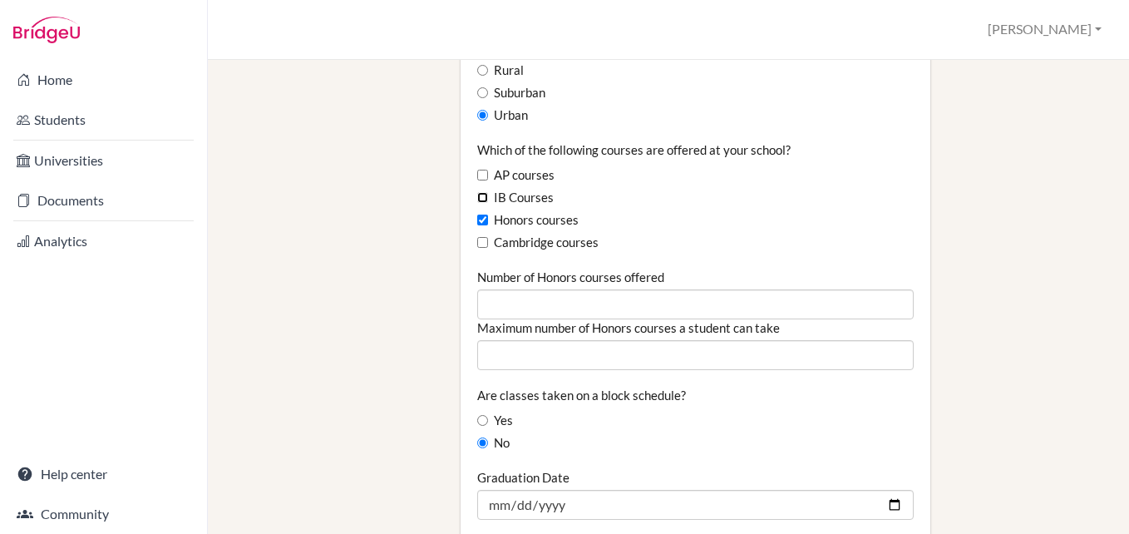
click at [477, 192] on input "IB Courses" at bounding box center [482, 197] width 11 height 11
checkbox input "true"
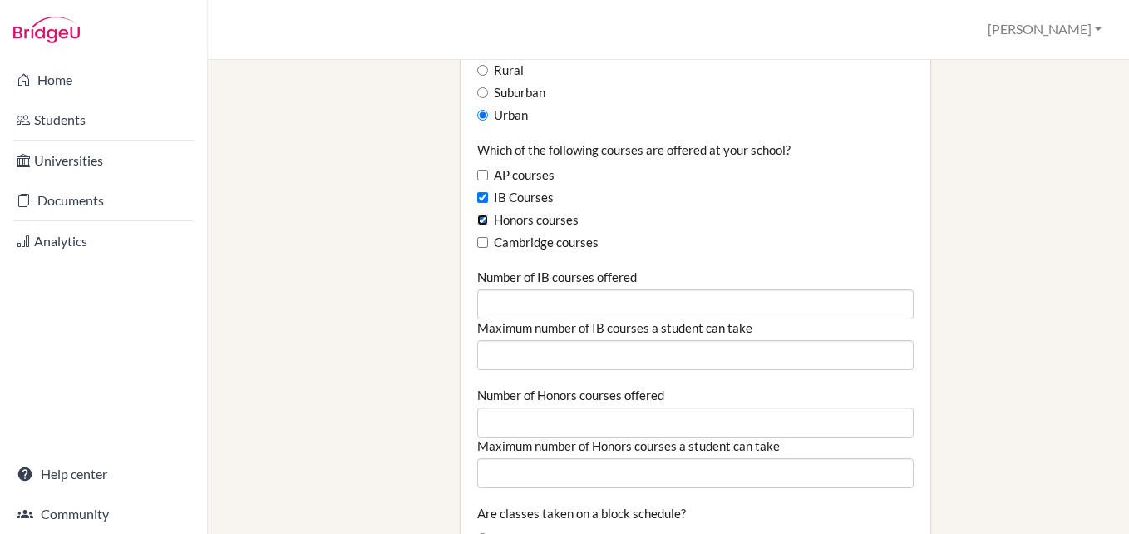
click at [482, 214] on input "Honors courses" at bounding box center [482, 219] width 11 height 11
checkbox input "false"
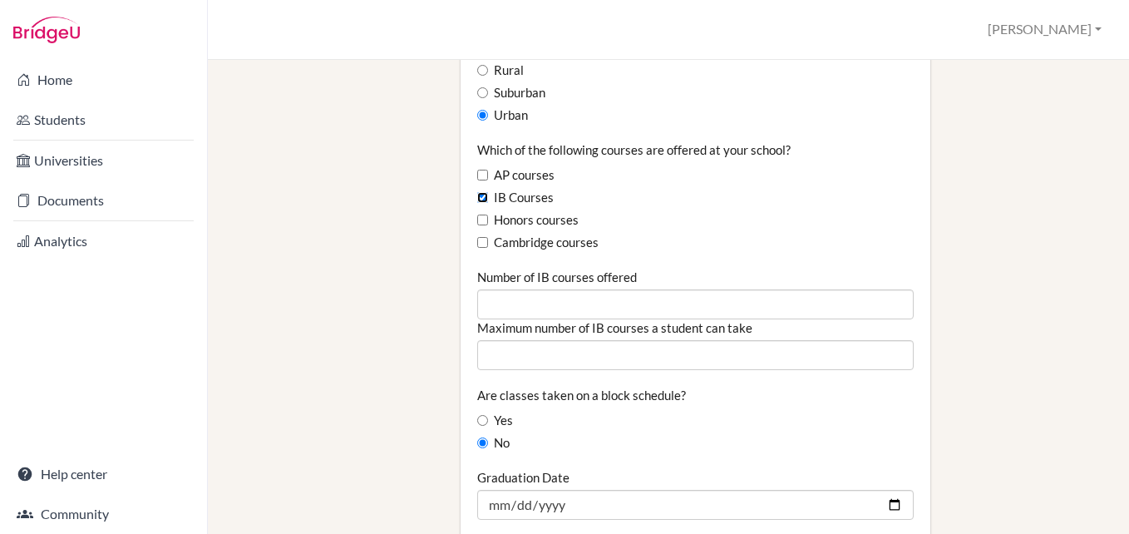
click at [477, 192] on input "IB Courses" at bounding box center [482, 197] width 11 height 11
checkbox input "false"
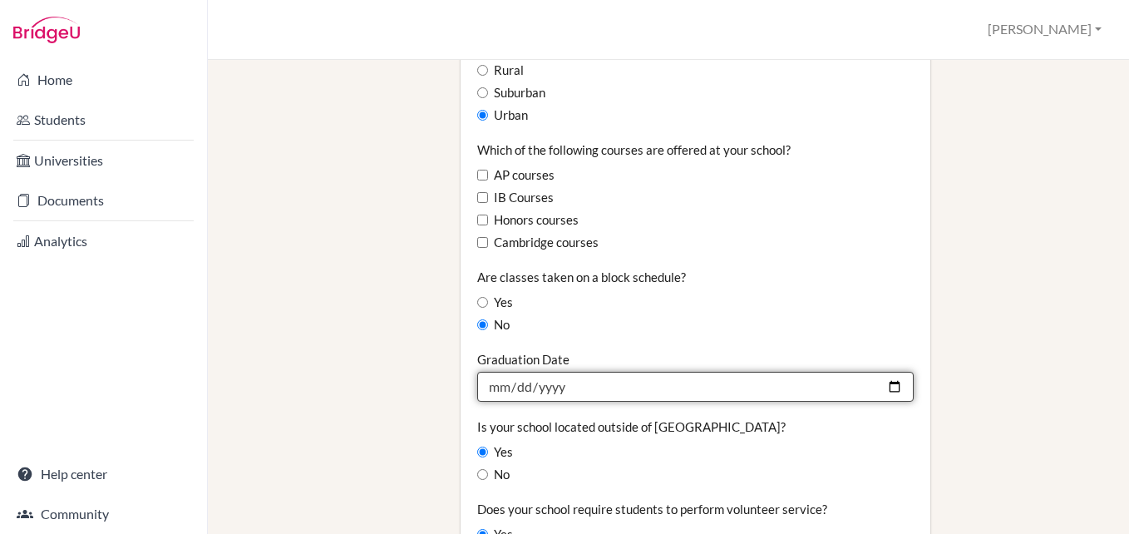
click at [887, 372] on input "Graduation Date" at bounding box center [695, 387] width 436 height 30
type input "2024-11-30"
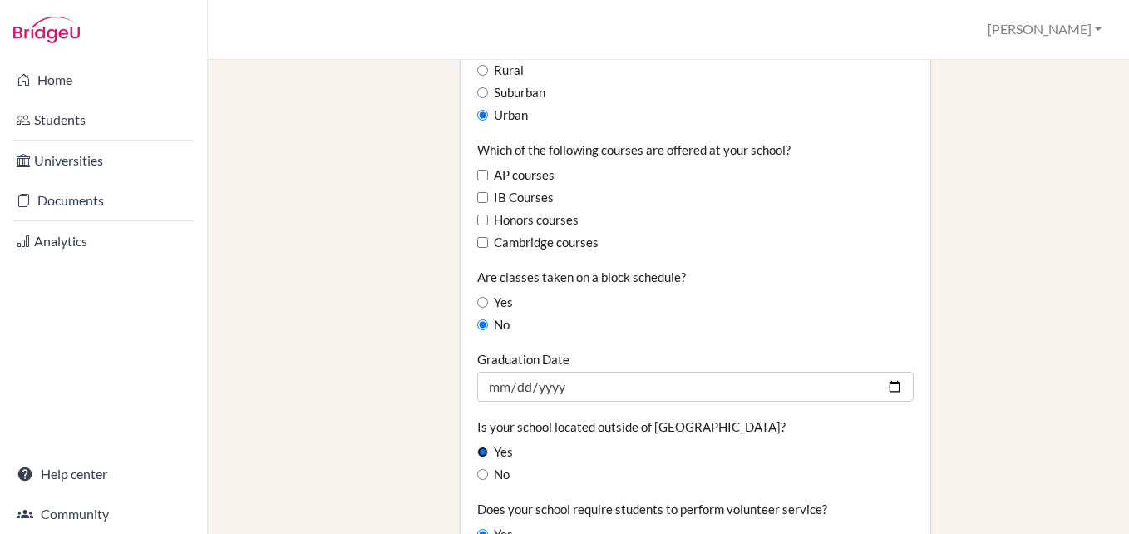
click at [480, 446] on input "Yes" at bounding box center [482, 451] width 11 height 11
radio input "true"
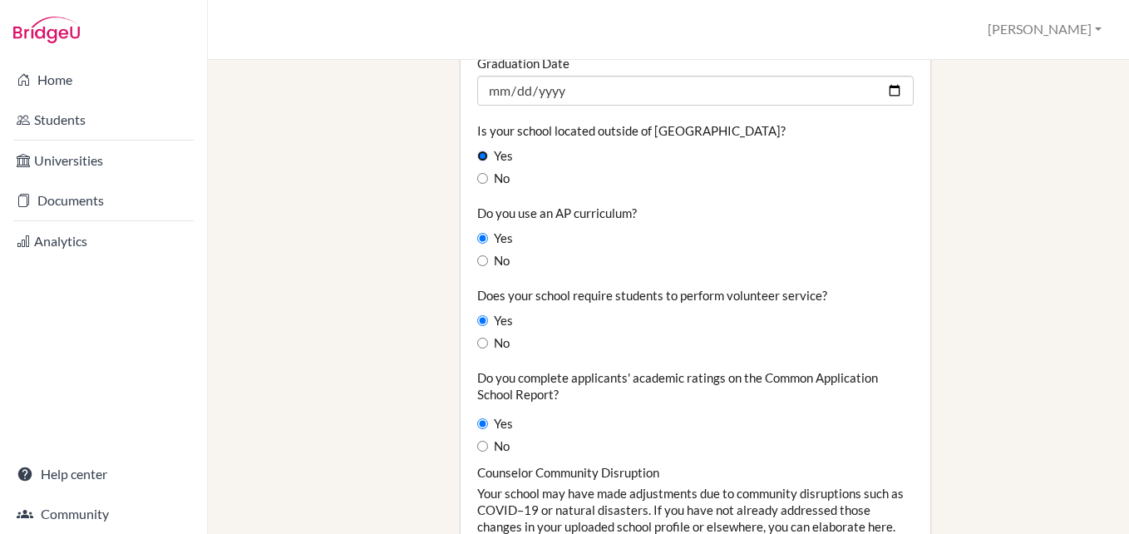
scroll to position [1341, 0]
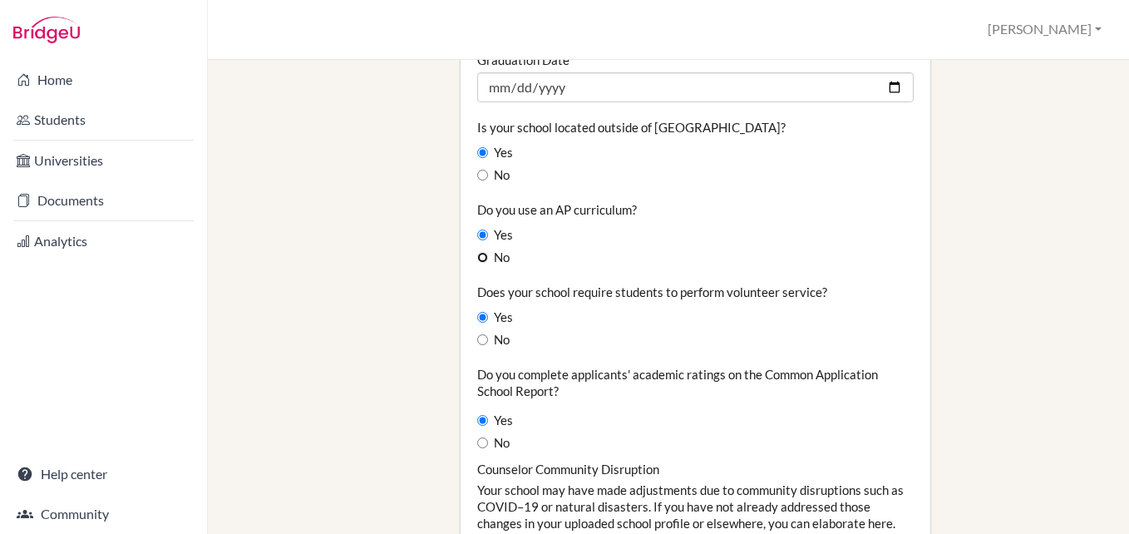
click at [477, 252] on input "No" at bounding box center [482, 257] width 11 height 11
radio input "true"
click at [480, 334] on input "No" at bounding box center [482, 339] width 11 height 11
radio input "true"
click at [481, 415] on input "Yes" at bounding box center [482, 420] width 11 height 11
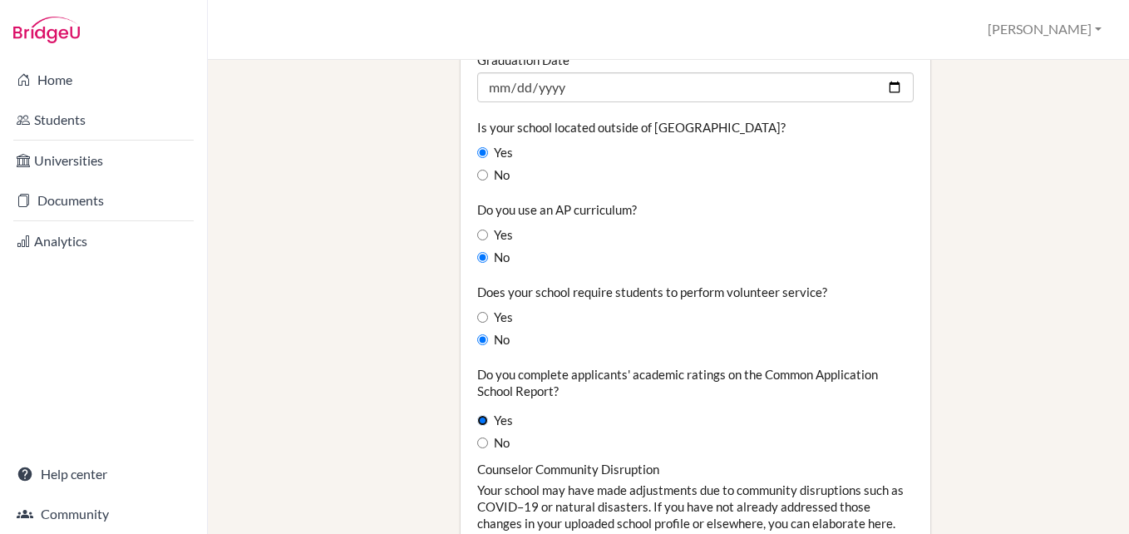
radio input "true"
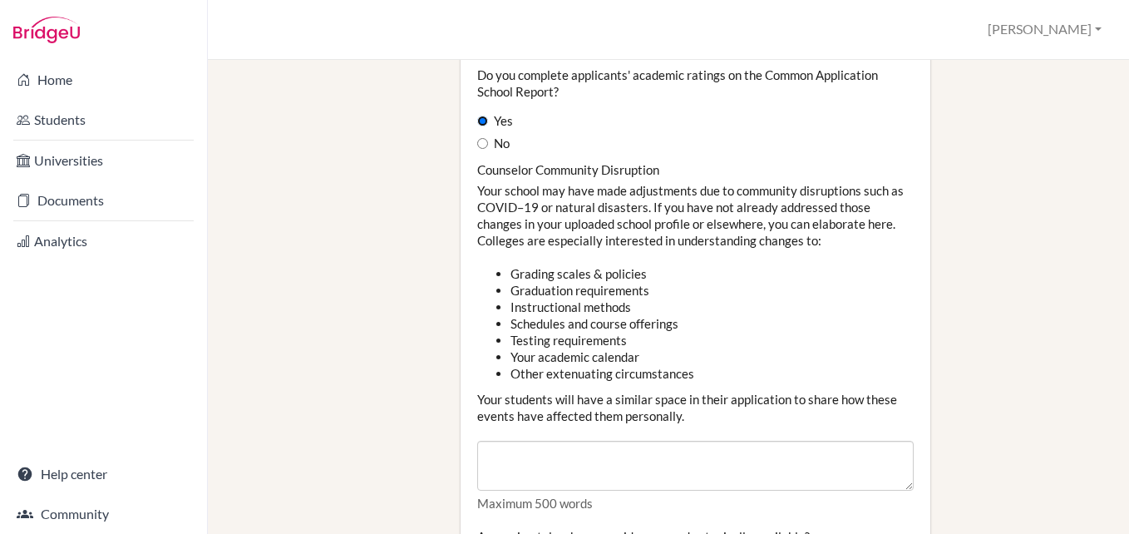
scroll to position [1673, 0]
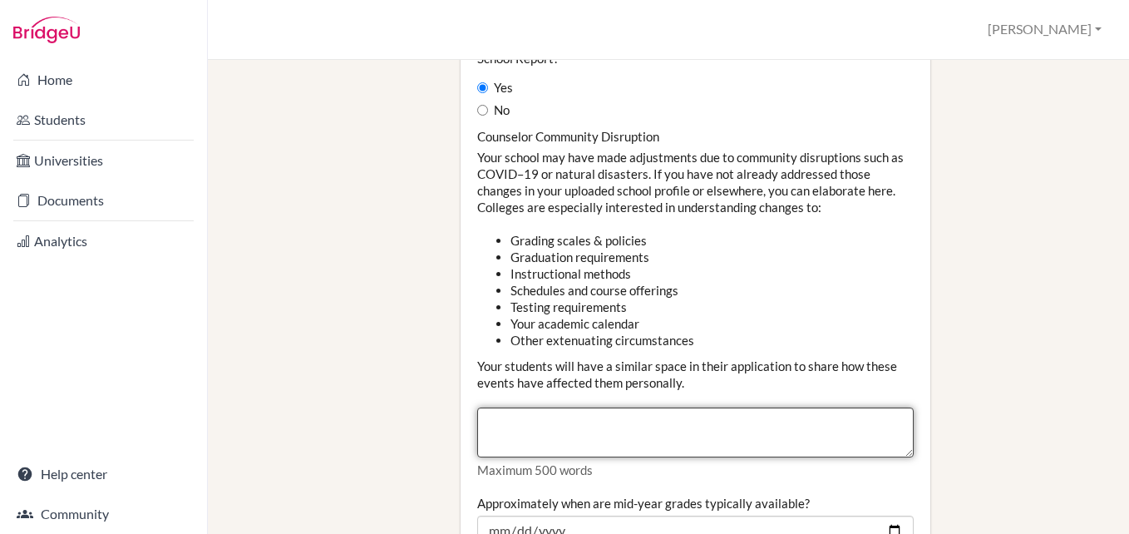
click at [550, 407] on textarea "Counselor Community Disruption" at bounding box center [695, 432] width 436 height 50
type textarea "T"
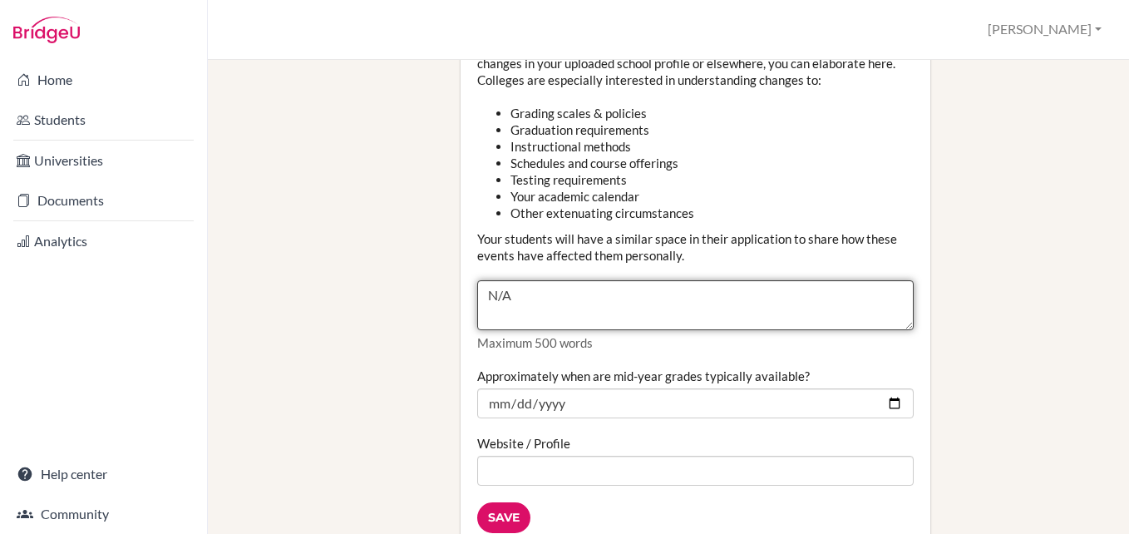
scroll to position [1806, 0]
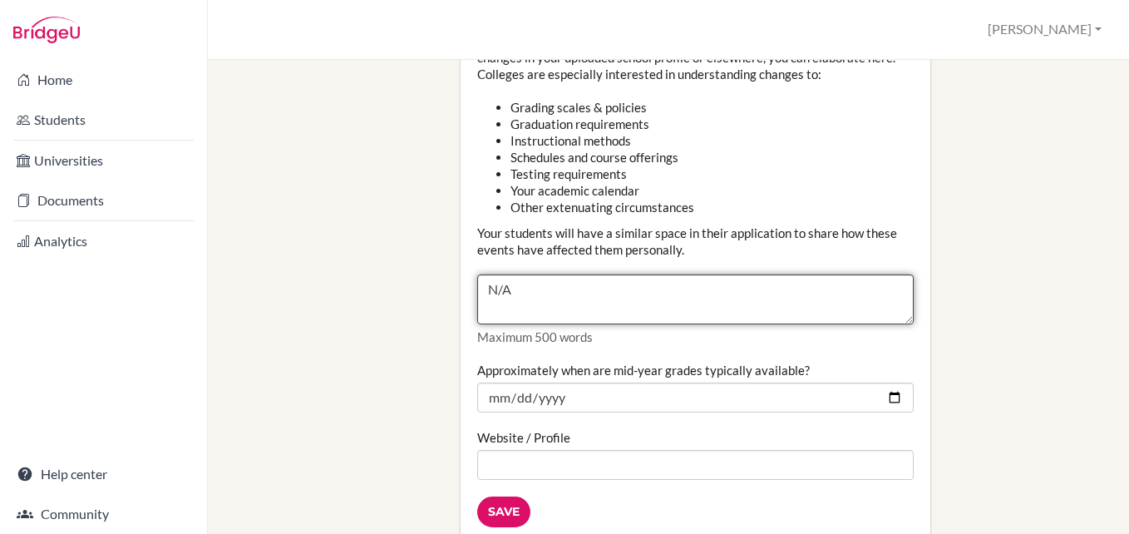
type textarea "N/A"
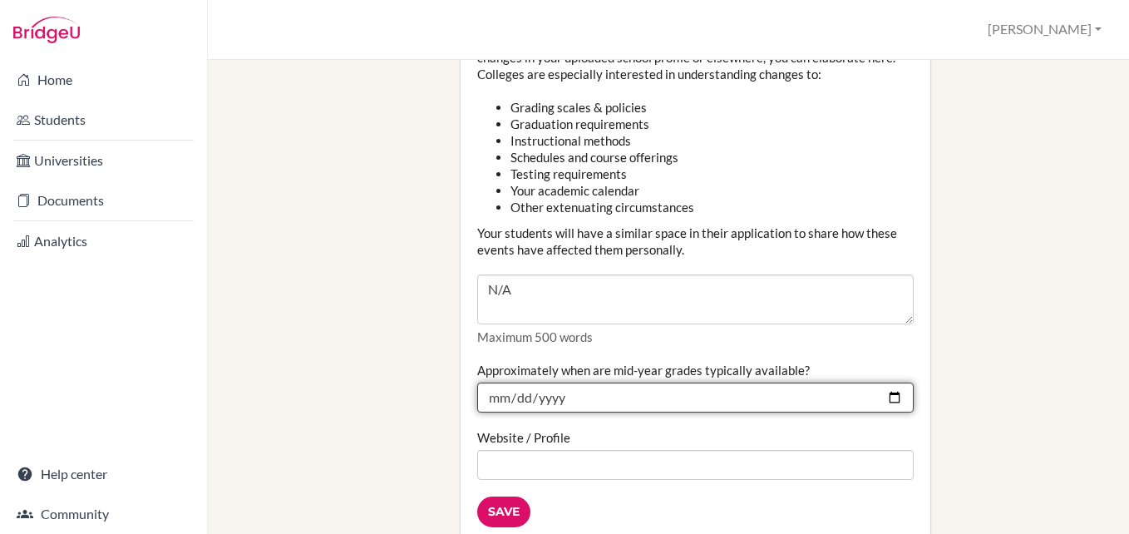
click at [884, 382] on input "Approximately when are mid-year grades typically available?" at bounding box center [695, 397] width 436 height 30
click at [598, 382] on input "Approximately when are mid-year grades typically available?" at bounding box center [695, 397] width 436 height 30
click at [883, 382] on input "Approximately when are mid-year grades typically available?" at bounding box center [695, 397] width 436 height 30
type input "2025-09-22"
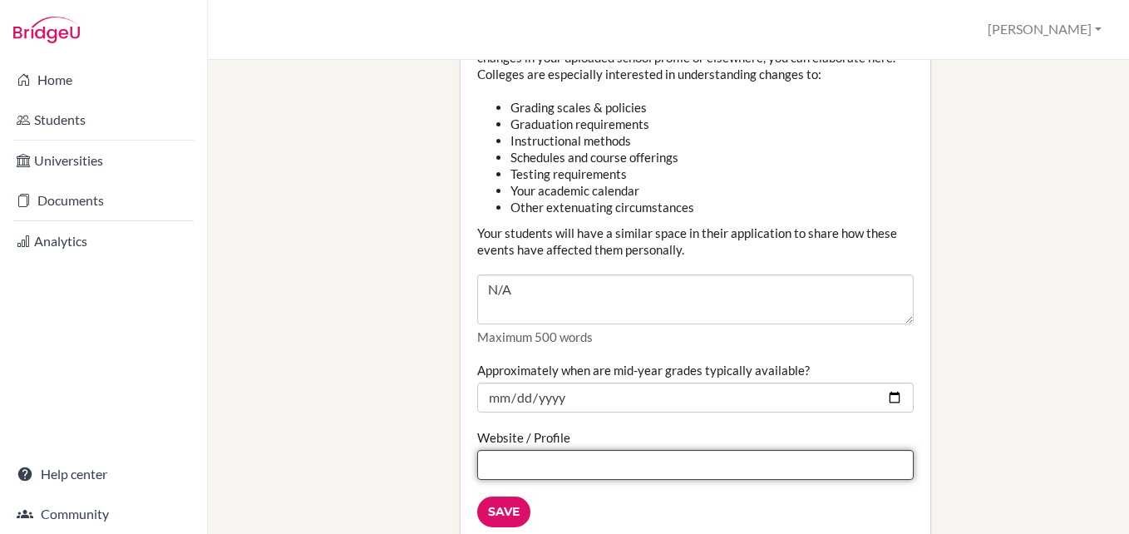
click at [605, 450] on input "Website / Profile" at bounding box center [695, 465] width 436 height 30
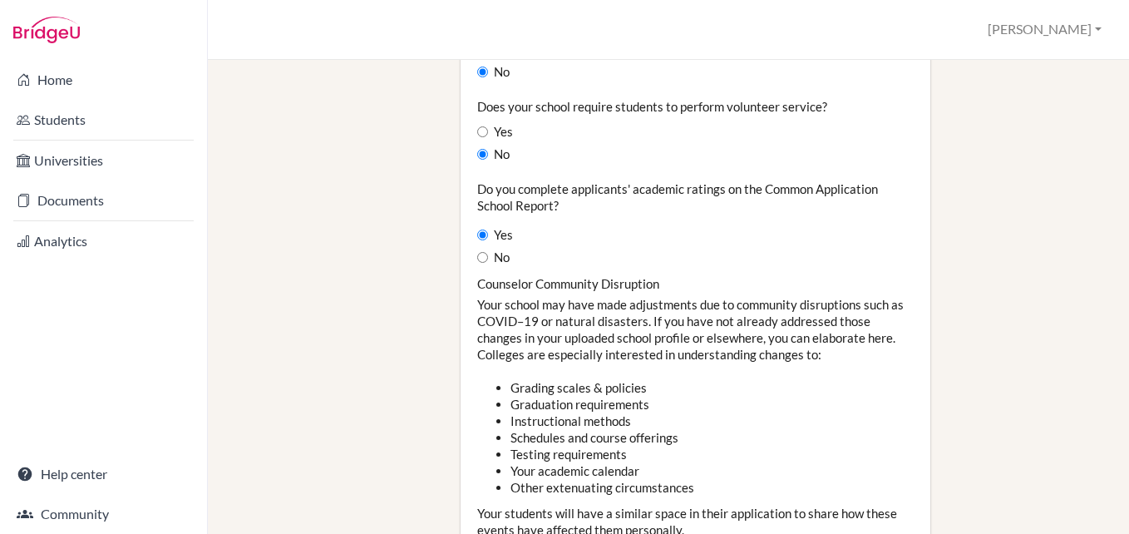
scroll to position [1940, 0]
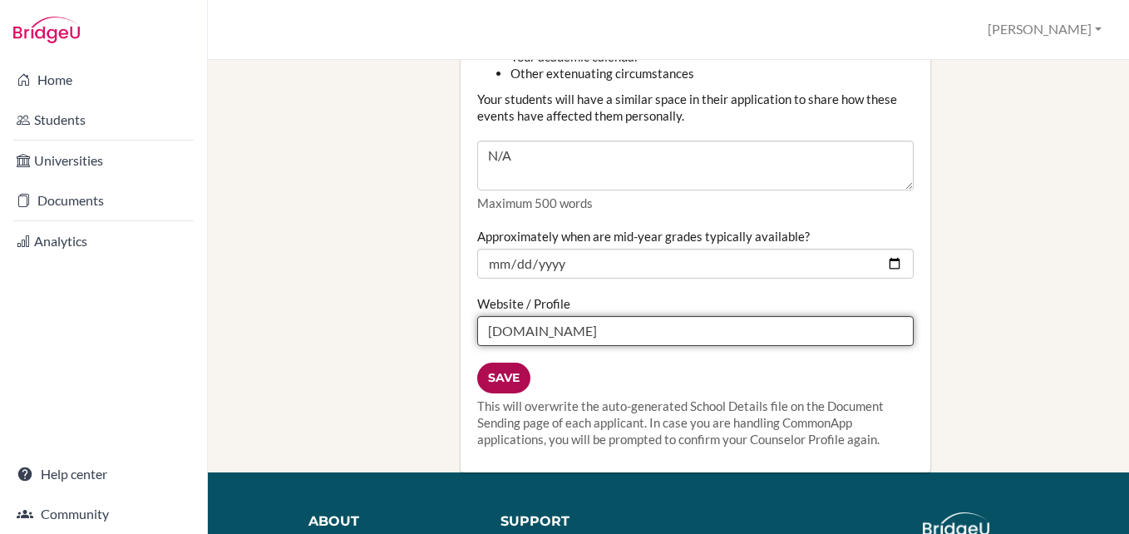
type input "www.mcc.ac.zw"
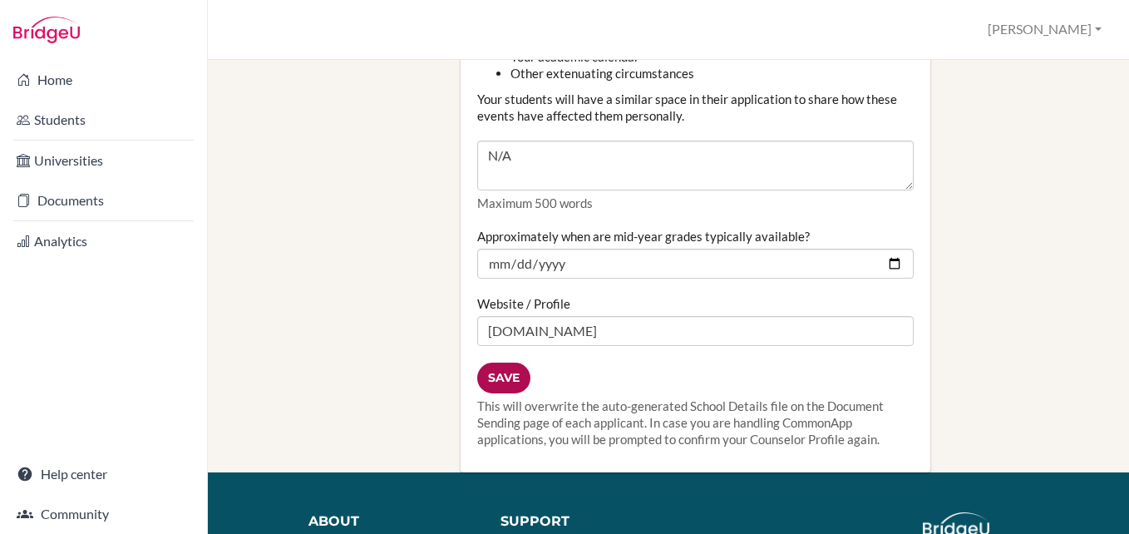
click at [502, 362] on input "Save" at bounding box center [503, 377] width 53 height 31
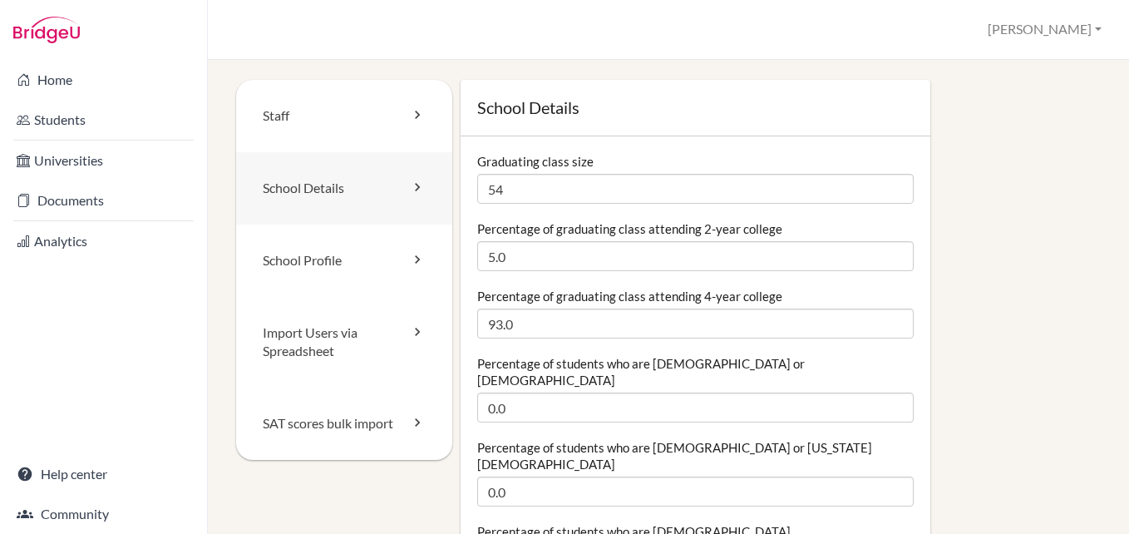
click at [303, 196] on link "School Details" at bounding box center [344, 188] width 216 height 72
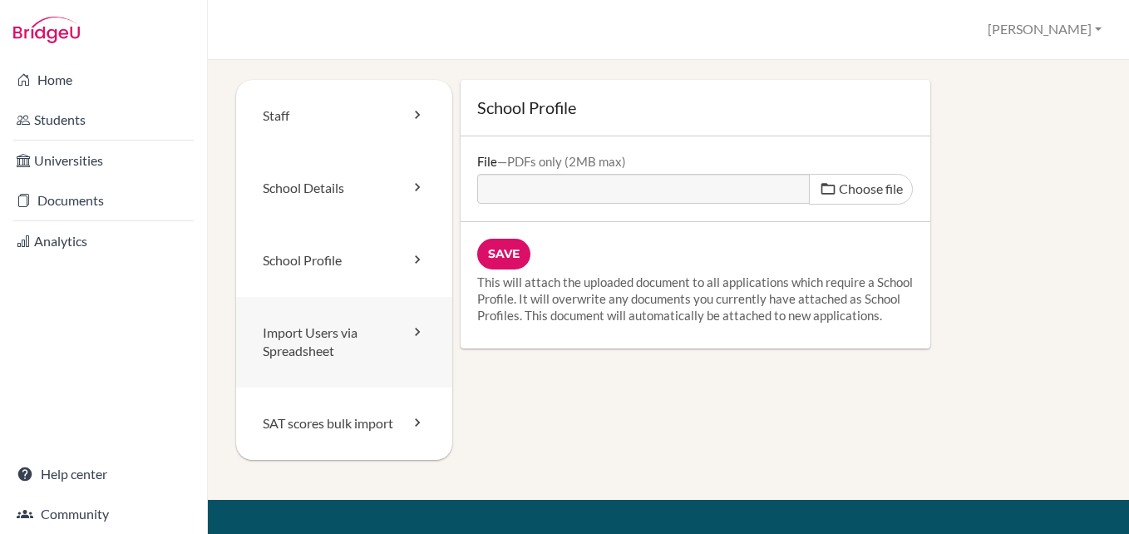
click at [415, 335] on icon at bounding box center [417, 331] width 17 height 17
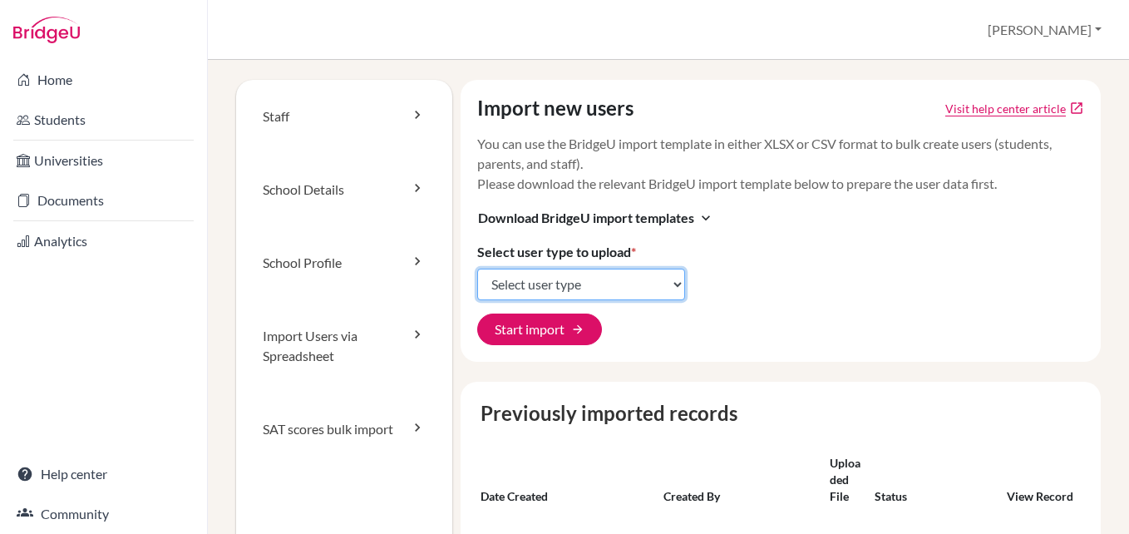
click at [676, 286] on select "Select user type Students Students and parents Parents Advisors Report writers" at bounding box center [581, 284] width 208 height 32
click at [776, 312] on div "Import new users Visit help center article open_in_new You can use the BridgeU …" at bounding box center [781, 221] width 640 height 282
click at [314, 262] on link "School Profile" at bounding box center [344, 262] width 216 height 73
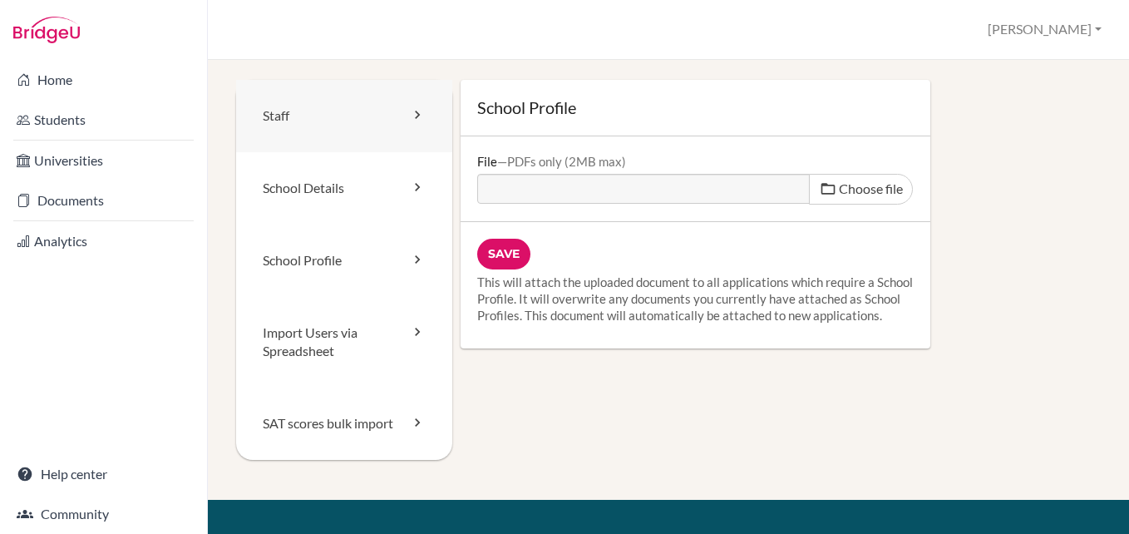
click at [303, 125] on link "Staff" at bounding box center [344, 116] width 216 height 72
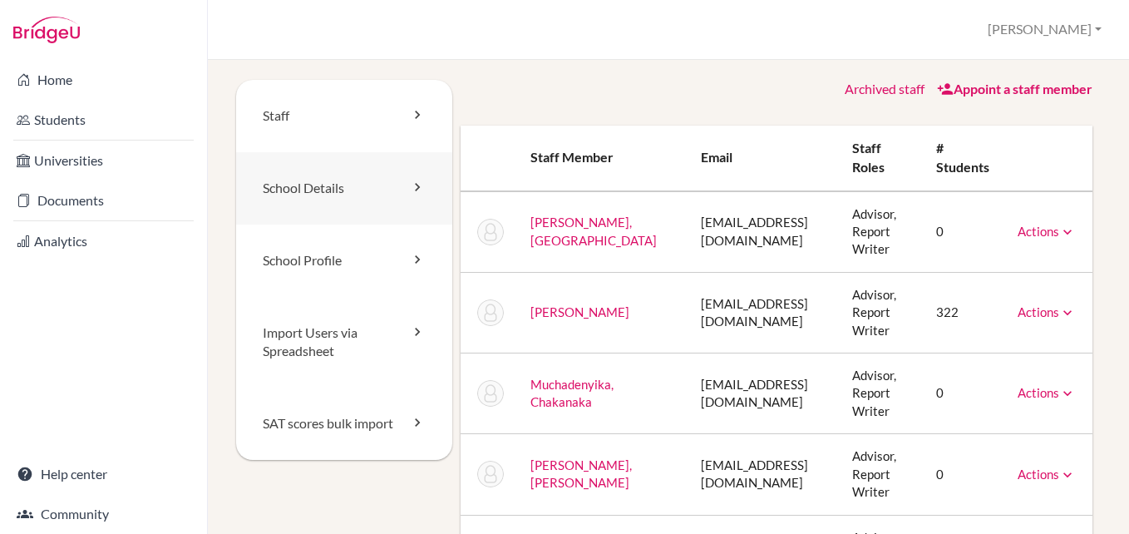
click at [313, 189] on link "School Details" at bounding box center [344, 188] width 216 height 72
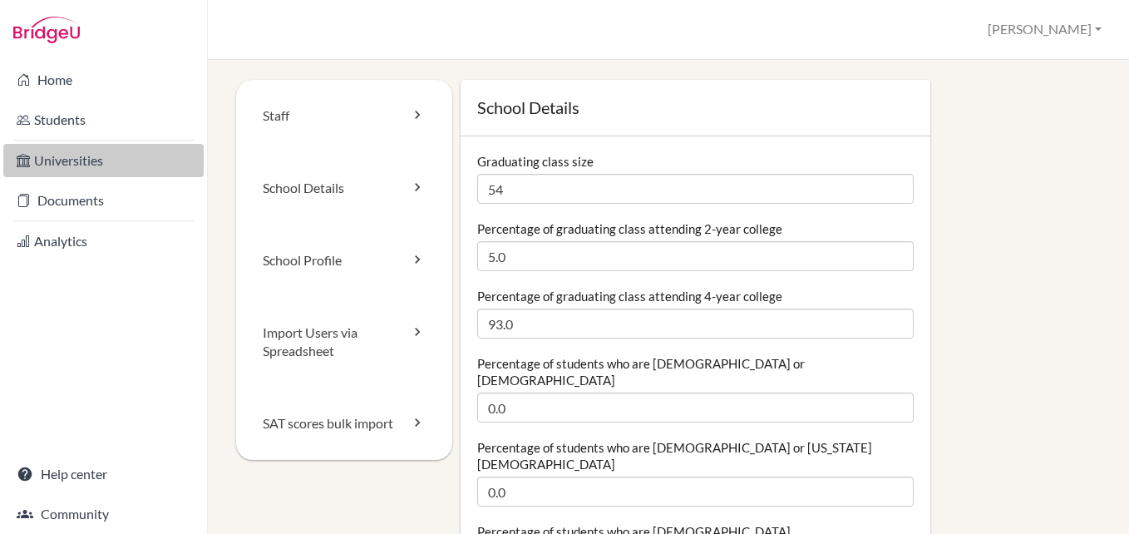
click at [86, 159] on link "Universities" at bounding box center [103, 160] width 200 height 33
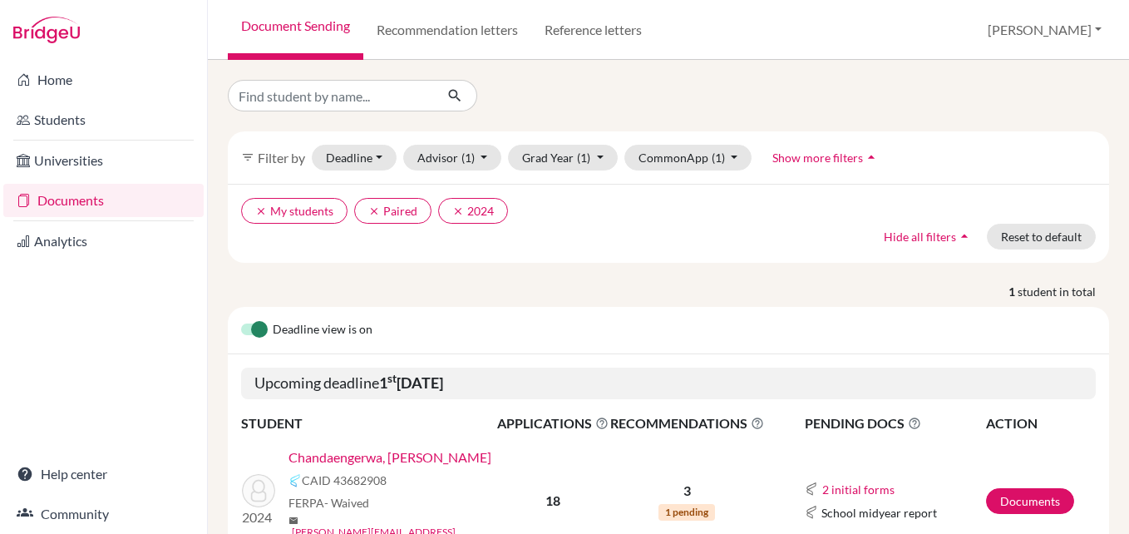
scroll to position [76, 0]
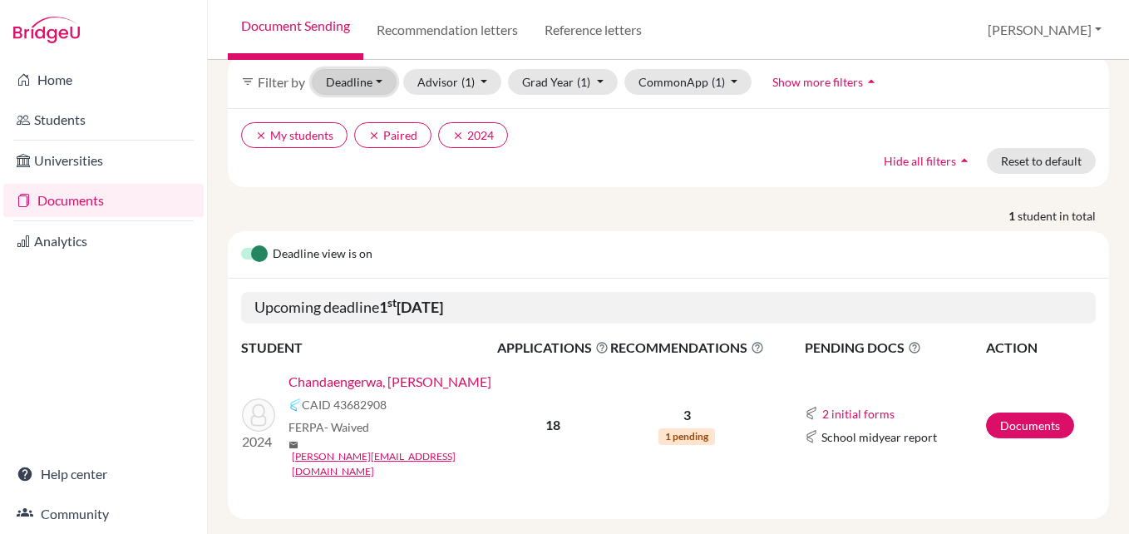
click at [377, 78] on button "Deadline - Select a date range Or double click for a single date selection [DAT…" at bounding box center [354, 82] width 85 height 26
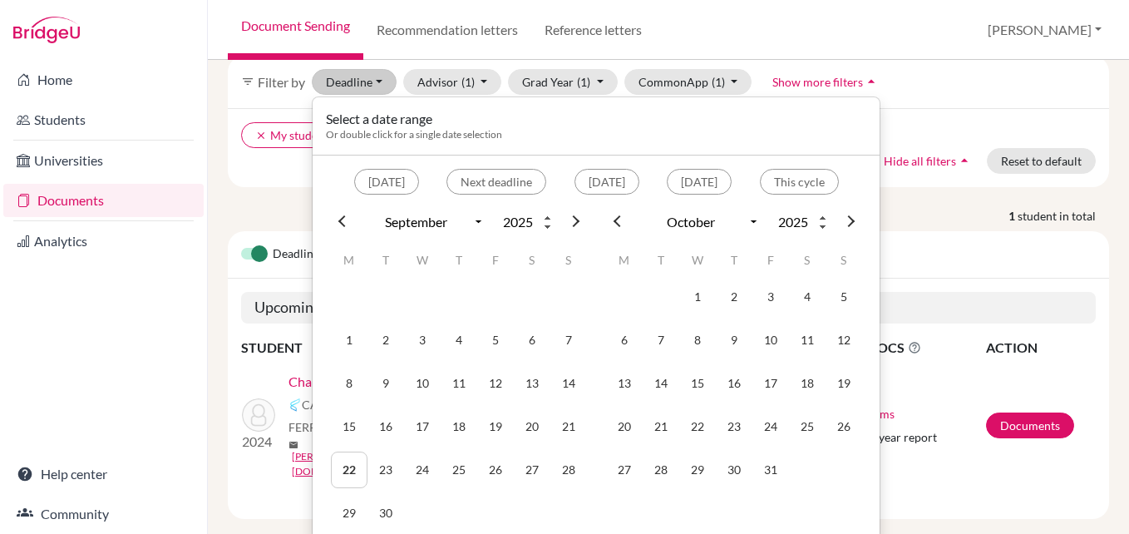
click at [952, 269] on div "Deadline view is on" at bounding box center [668, 254] width 881 height 47
